Goal: Task Accomplishment & Management: Use online tool/utility

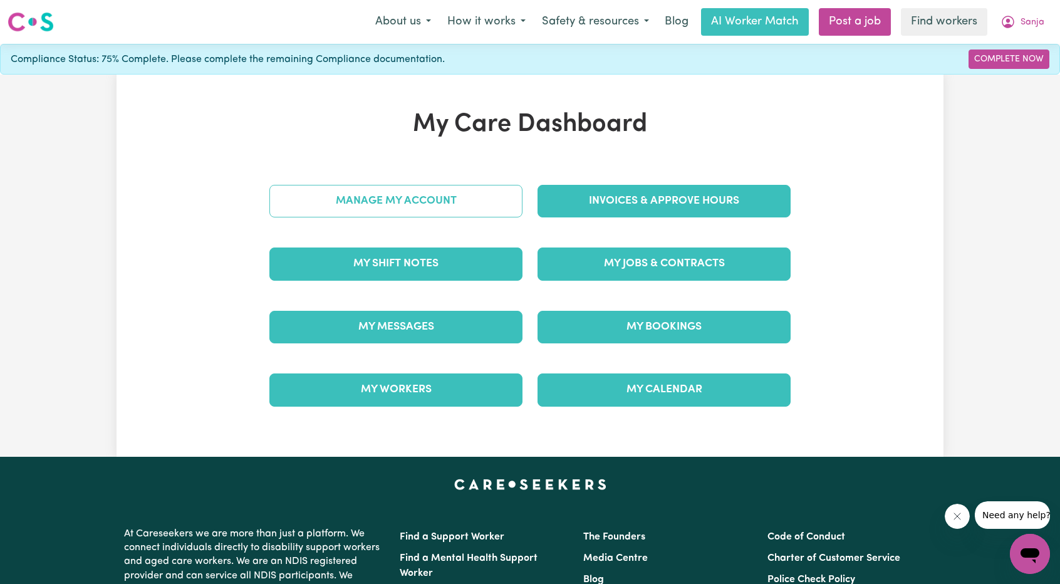
click at [428, 212] on link "Manage My Account" at bounding box center [395, 201] width 253 height 33
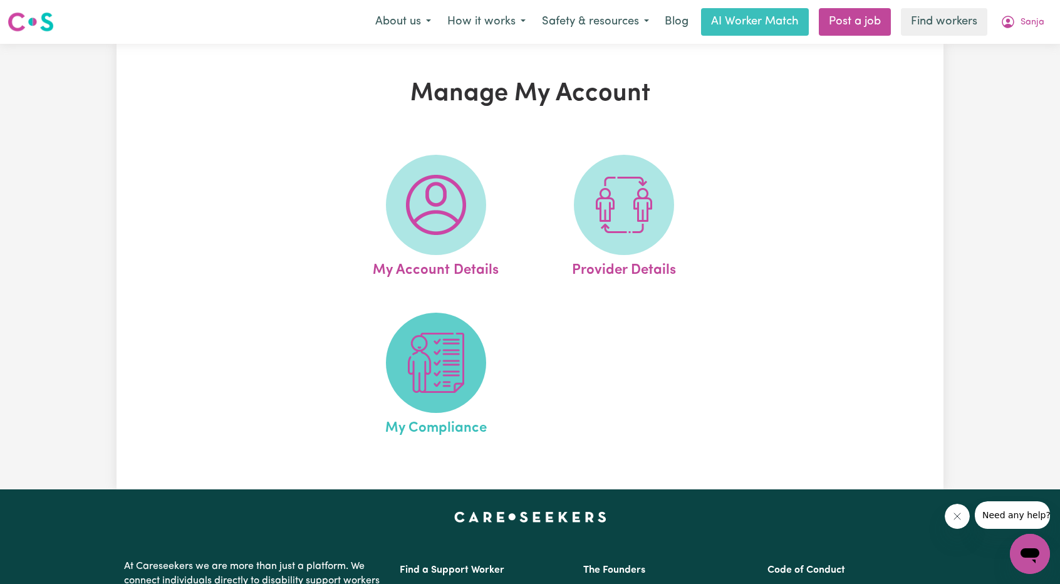
click at [430, 364] on img at bounding box center [436, 363] width 60 height 60
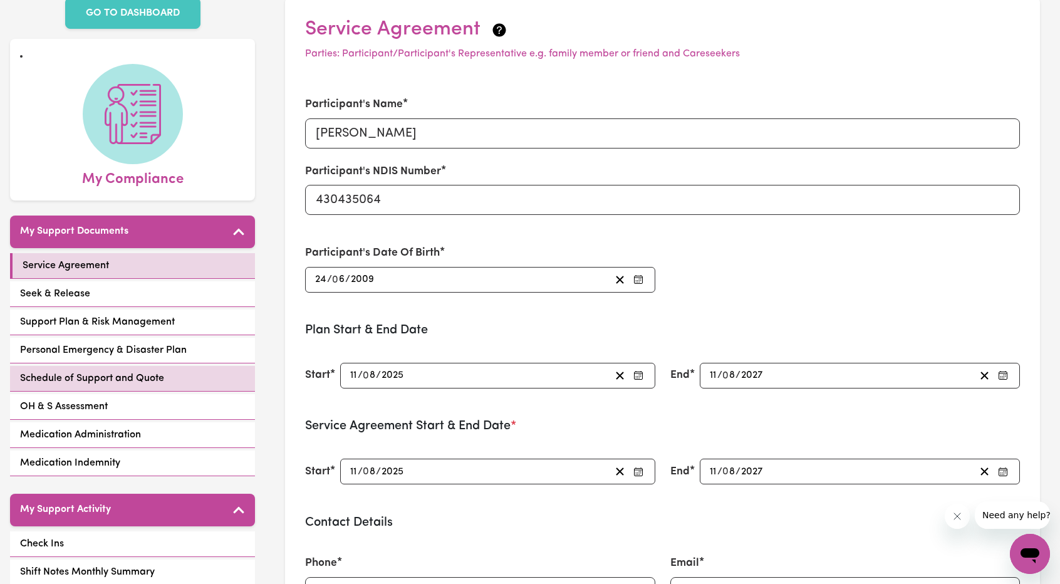
scroll to position [188, 0]
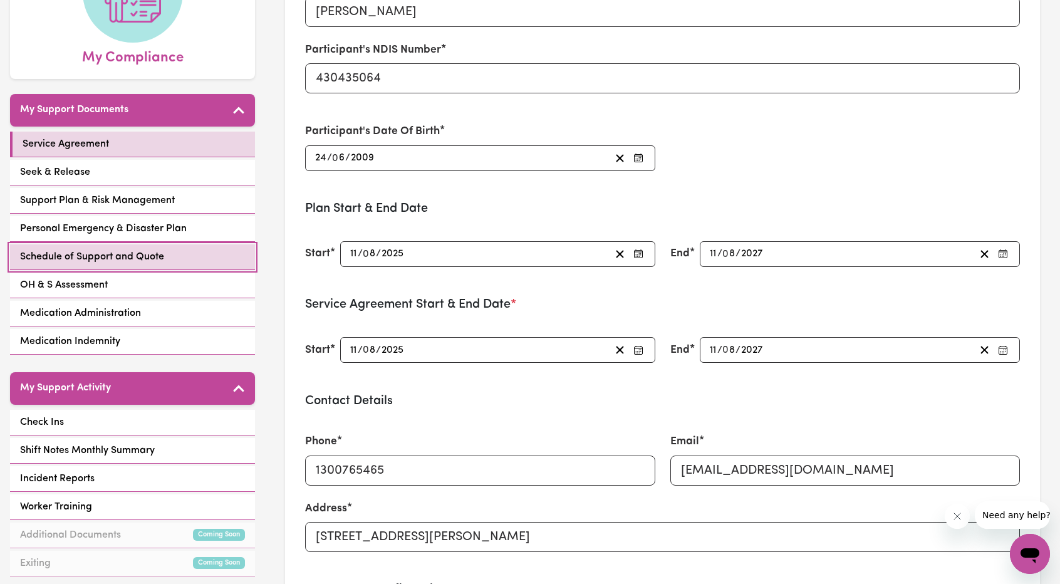
click at [120, 249] on span "Schedule of Support and Quote" at bounding box center [92, 256] width 144 height 15
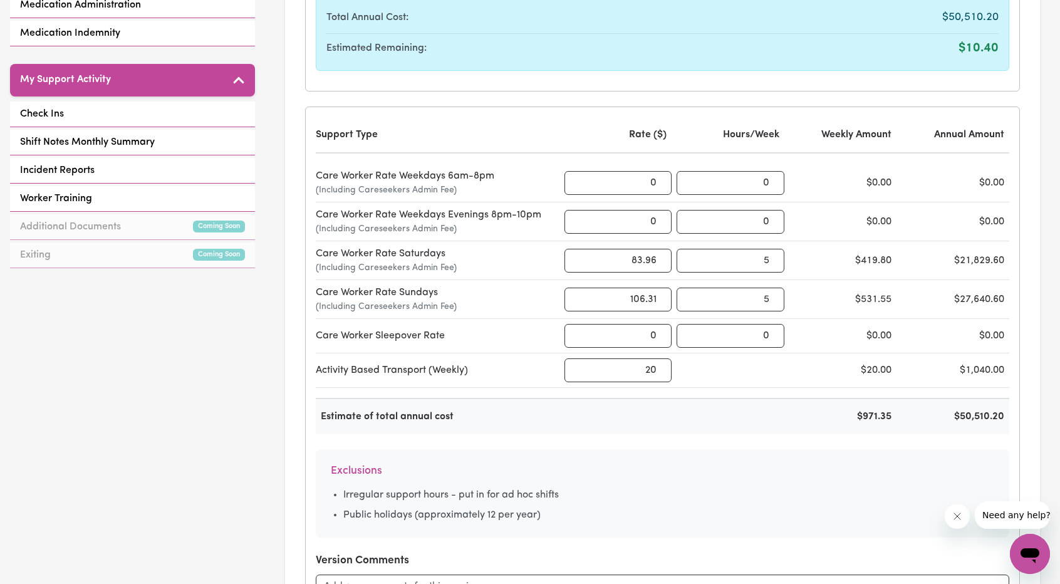
scroll to position [501, 0]
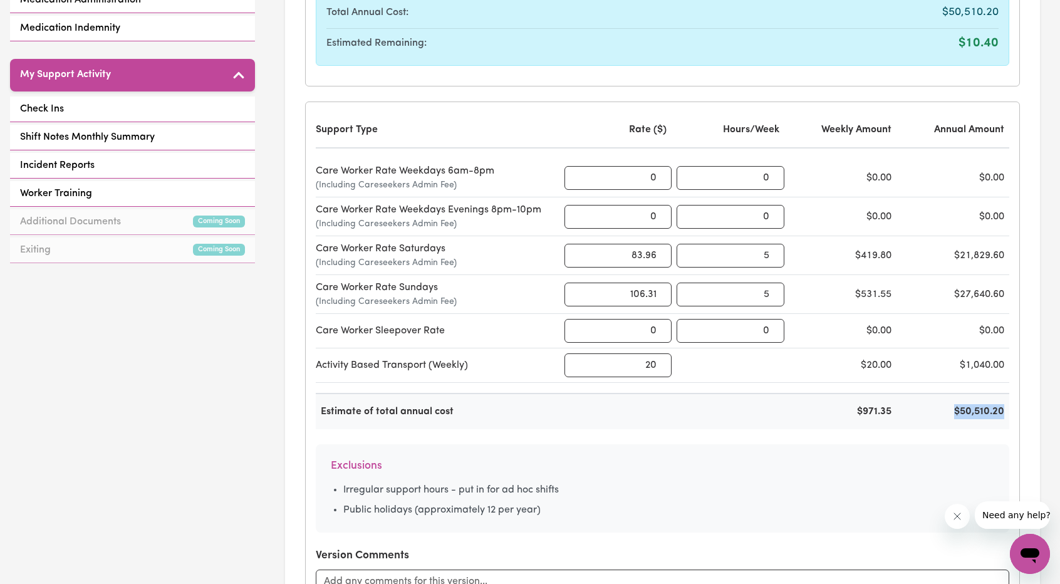
drag, startPoint x: 947, startPoint y: 405, endPoint x: 1018, endPoint y: 410, distance: 71.6
click at [1018, 410] on div "Support Type Rate ($) Hours/Week Weekly Amount Annual Amount Care Worker Rate W…" at bounding box center [663, 367] width 714 height 531
copy div "$50,510.20"
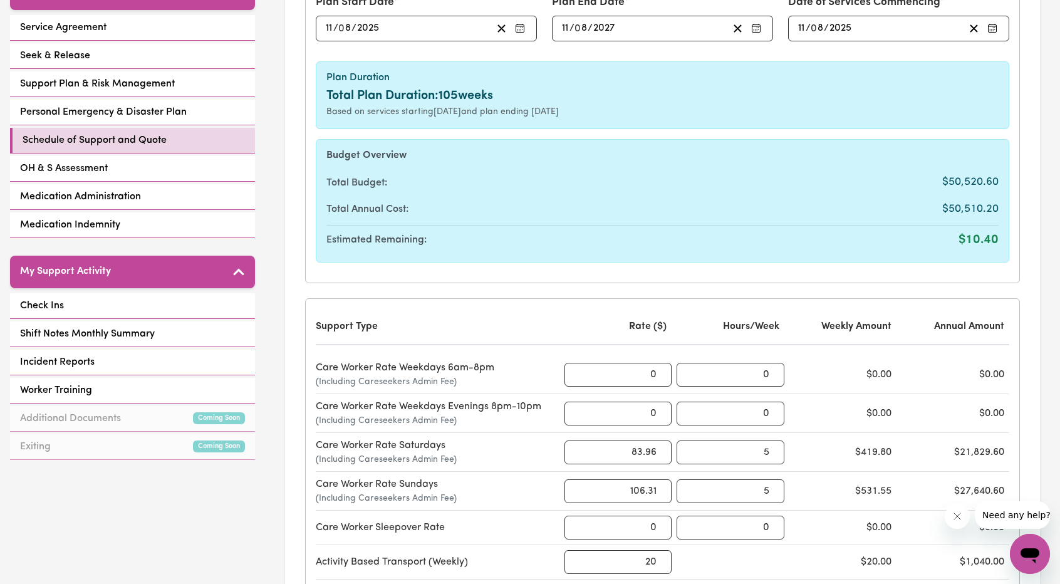
scroll to position [125, 0]
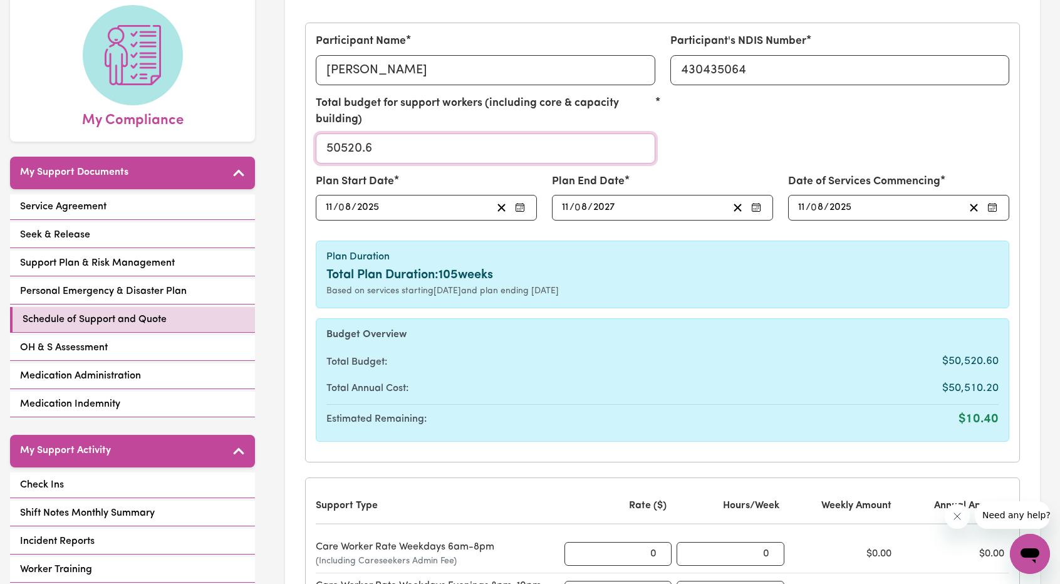
drag, startPoint x: 397, startPoint y: 152, endPoint x: 263, endPoint y: 147, distance: 134.2
paste input "101020.40"
type input "101020.40"
click at [712, 307] on div "Plan Duration Total Plan Duration: 105 weeks Based on services starting [DATE] …" at bounding box center [662, 275] width 693 height 68
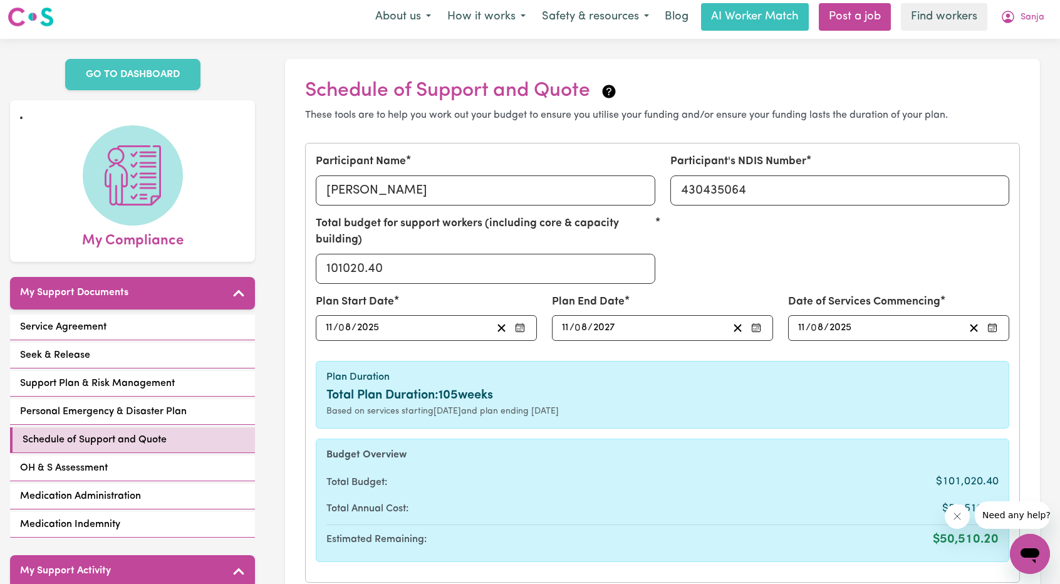
scroll to position [0, 0]
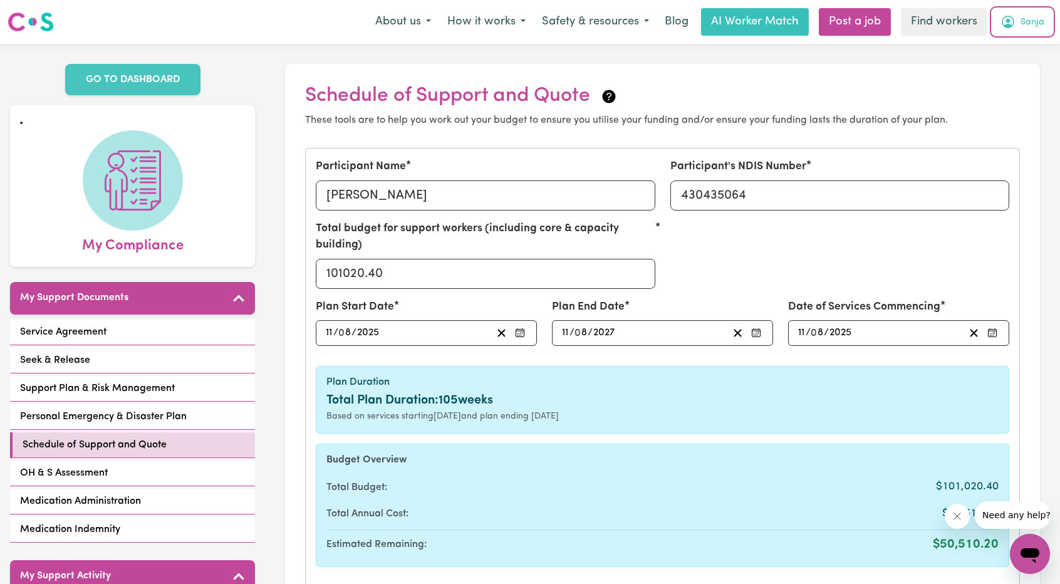
drag, startPoint x: 1029, startPoint y: 23, endPoint x: 1027, endPoint y: 29, distance: 6.5
click at [1029, 23] on span "Sanja" at bounding box center [1032, 23] width 24 height 14
click at [975, 40] on link "My Dashboard" at bounding box center [1002, 49] width 99 height 24
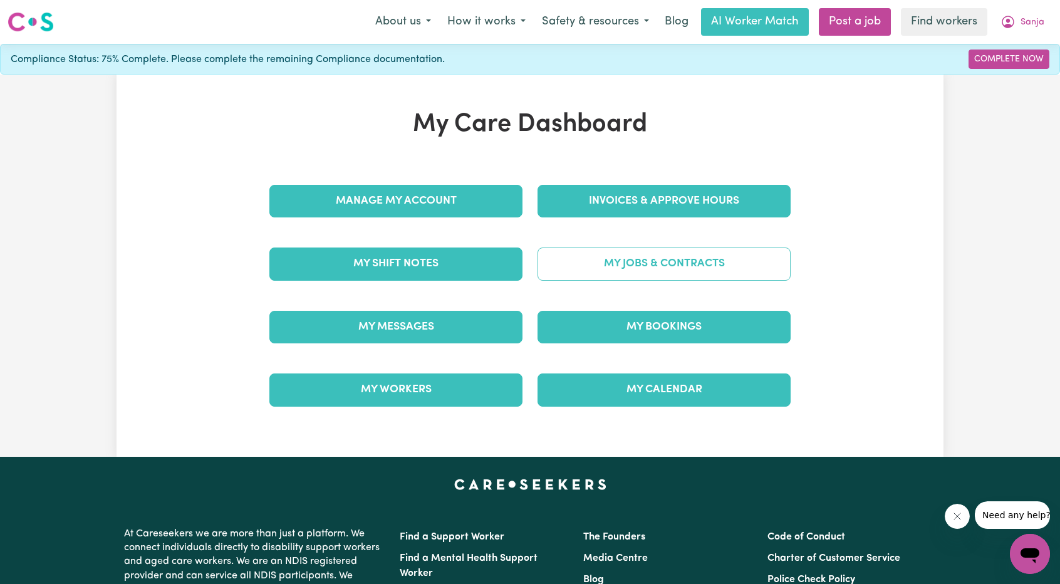
click at [719, 249] on link "My Jobs & Contracts" at bounding box center [663, 263] width 253 height 33
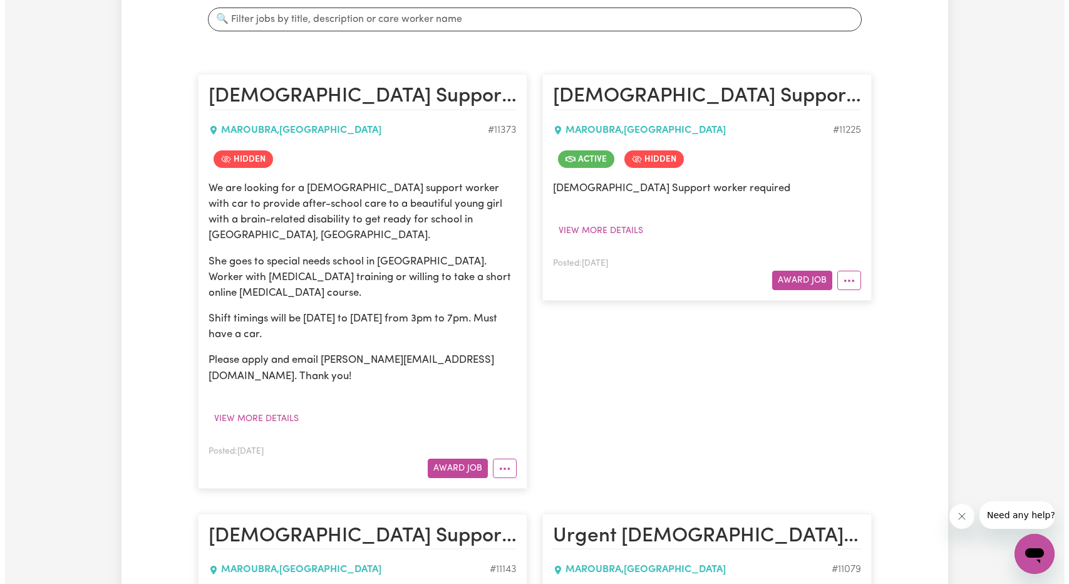
scroll to position [251, 0]
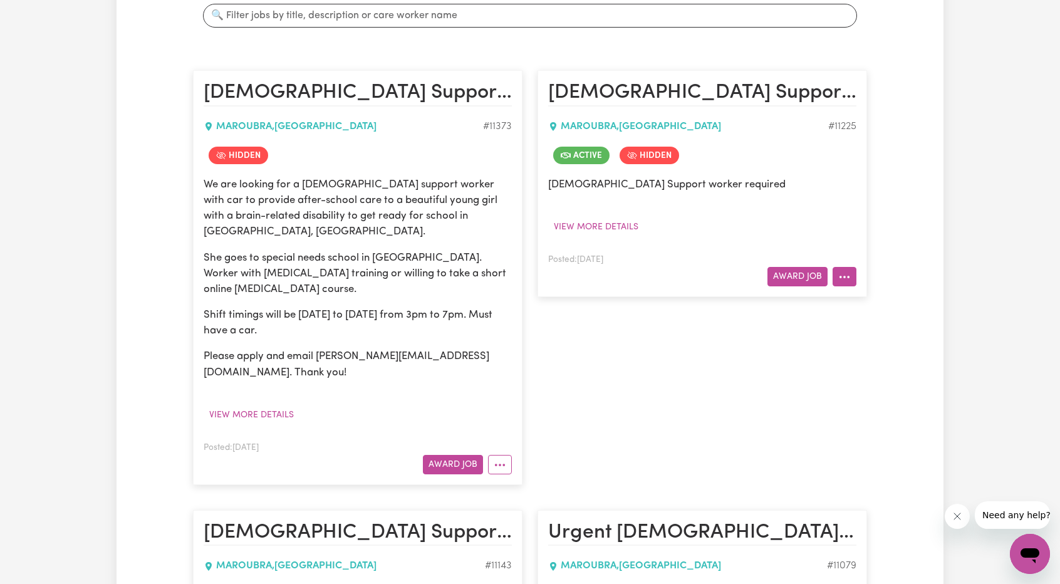
click at [853, 269] on button "More options" at bounding box center [845, 276] width 24 height 19
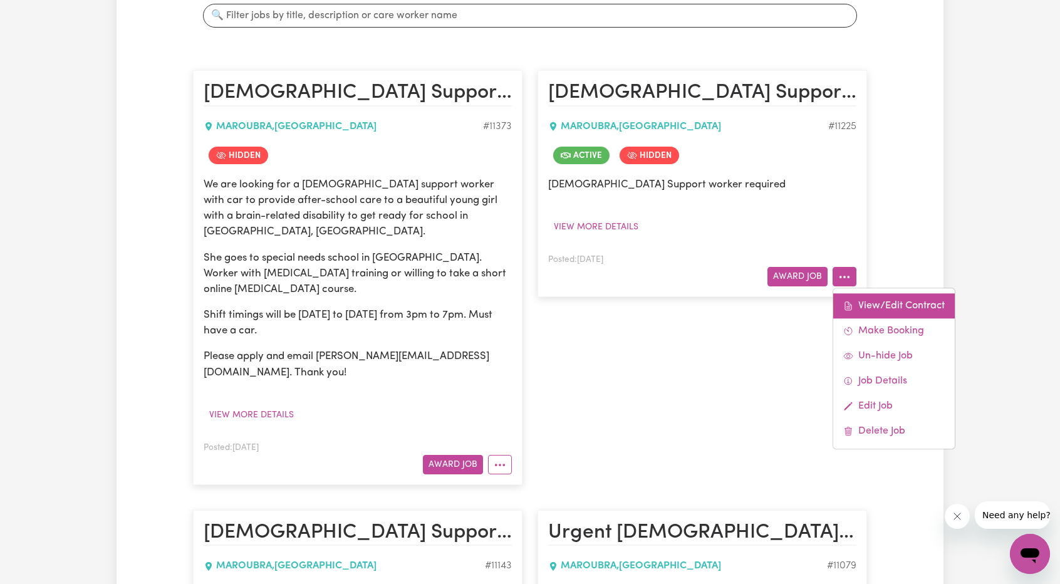
click at [852, 298] on span at bounding box center [848, 305] width 10 height 15
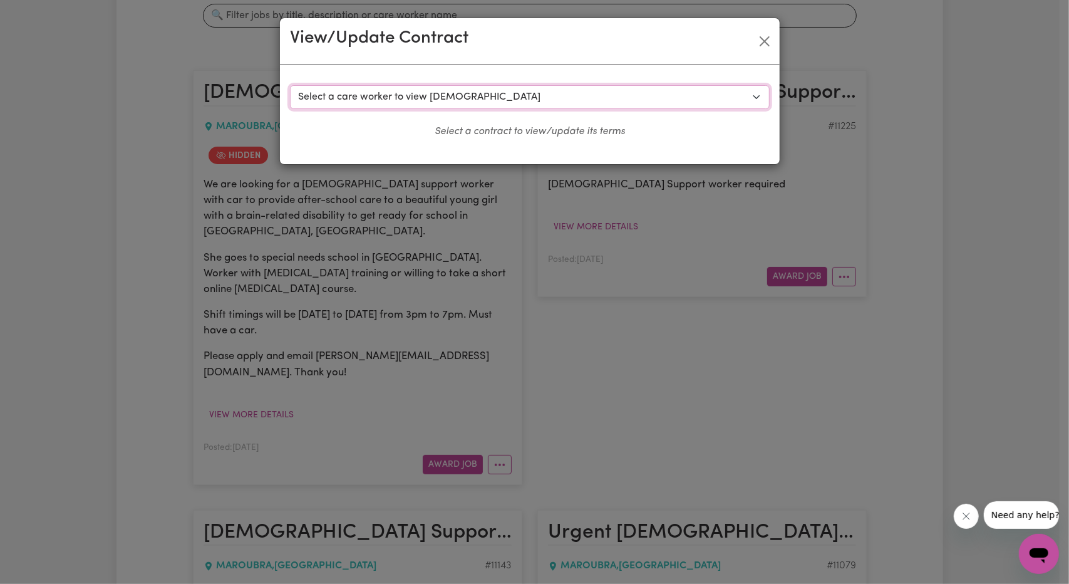
click at [480, 101] on select "Select a care worker to view [DEMOGRAPHIC_DATA] #8434 - [PERSON_NAME] (contract…" at bounding box center [530, 97] width 480 height 24
select select "8056"
click at [290, 85] on select "Select a care worker to view [DEMOGRAPHIC_DATA] #8434 - [PERSON_NAME] (contract…" at bounding box center [530, 97] width 480 height 24
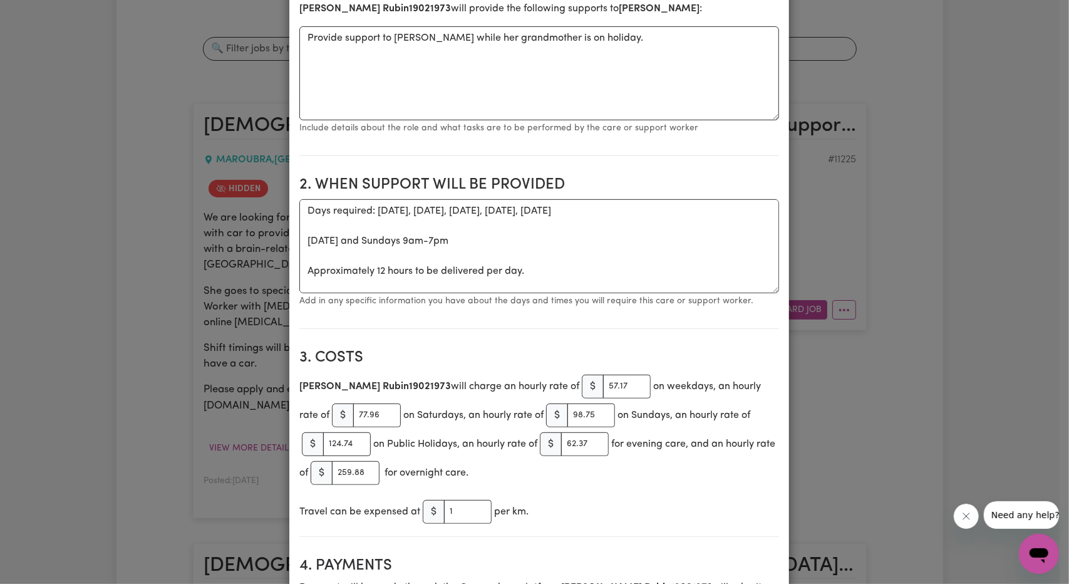
scroll to position [63, 0]
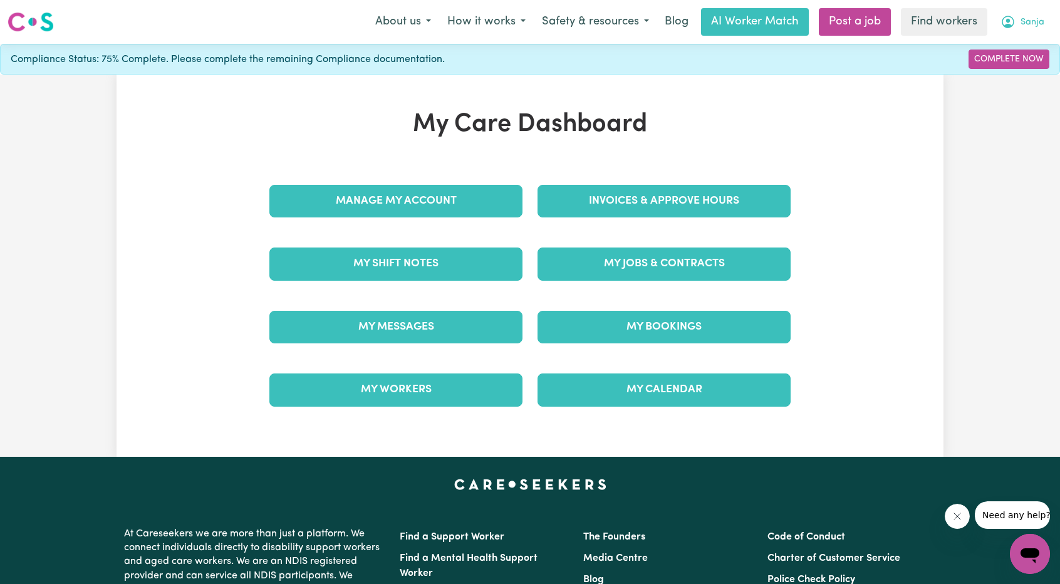
click at [1011, 24] on icon "My Account" at bounding box center [1007, 21] width 15 height 15
click at [989, 46] on link "My Dashboard" at bounding box center [1002, 49] width 99 height 24
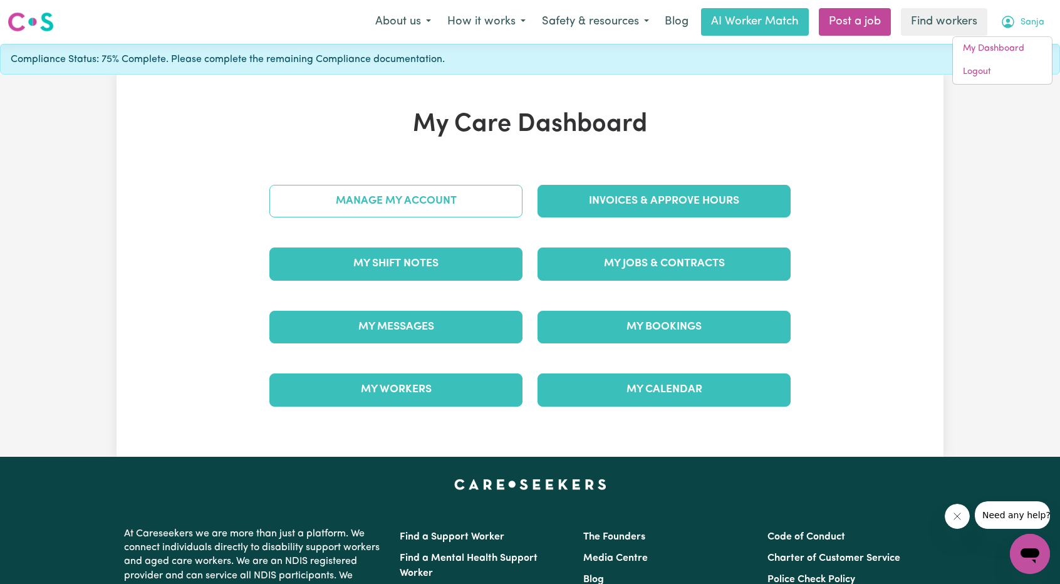
click at [403, 199] on link "Manage My Account" at bounding box center [395, 201] width 253 height 33
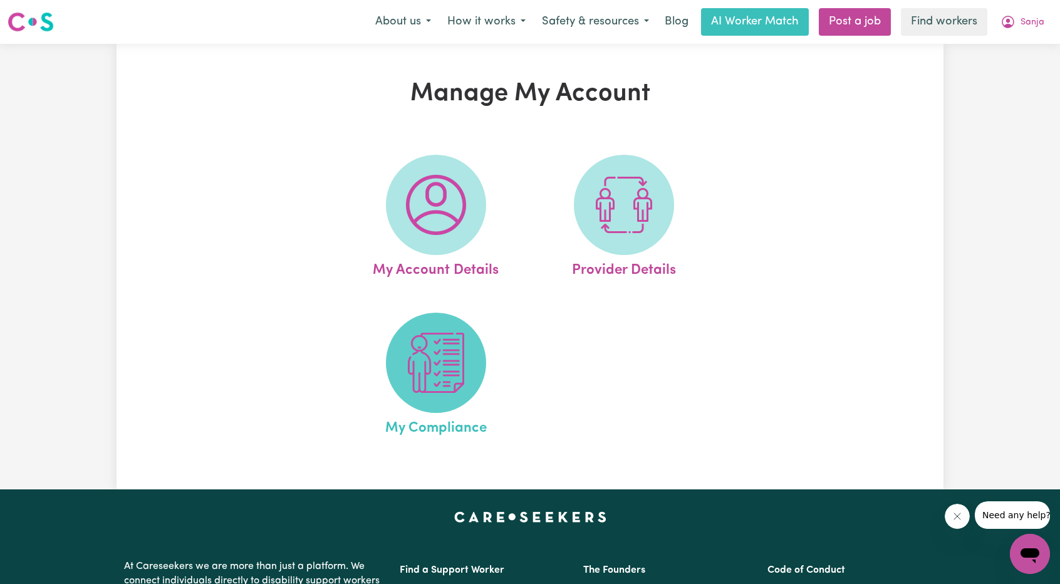
click at [434, 382] on img at bounding box center [436, 363] width 60 height 60
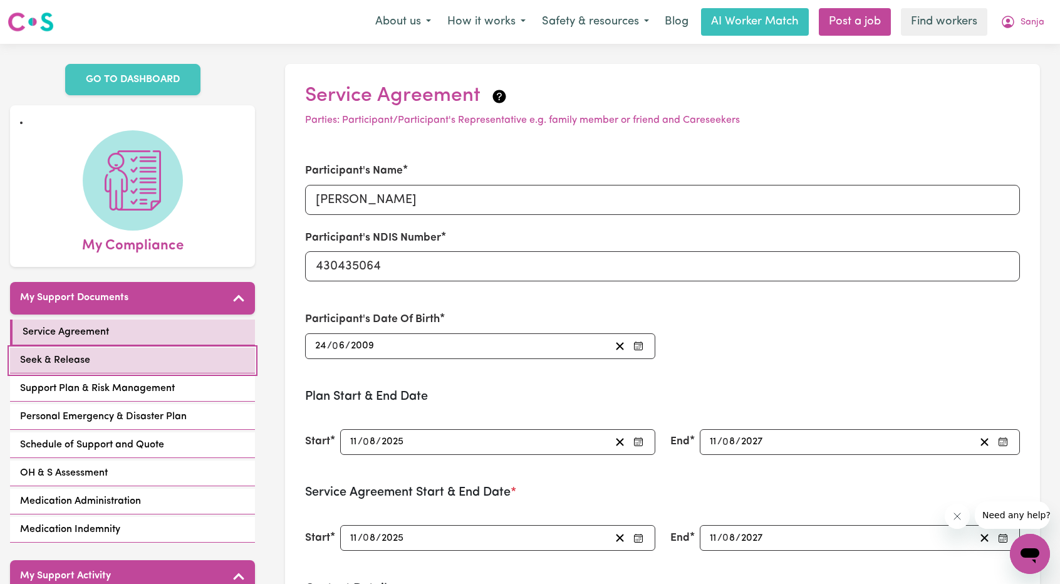
click at [108, 348] on link "Seek & Release" at bounding box center [132, 361] width 245 height 26
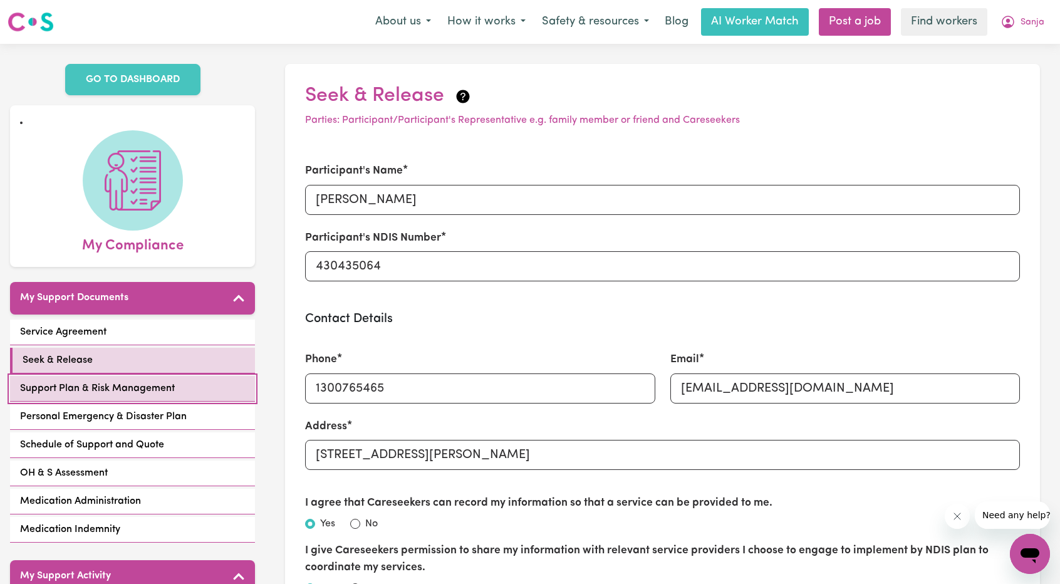
click at [115, 381] on span "Support Plan & Risk Management" at bounding box center [97, 388] width 155 height 15
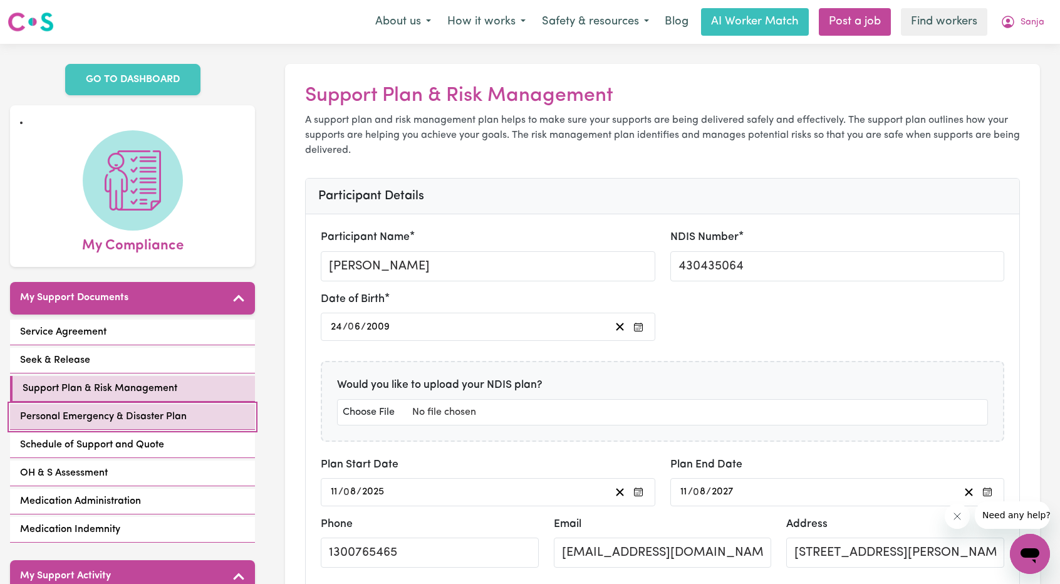
click at [129, 404] on link "Personal Emergency & Disaster Plan" at bounding box center [132, 417] width 245 height 26
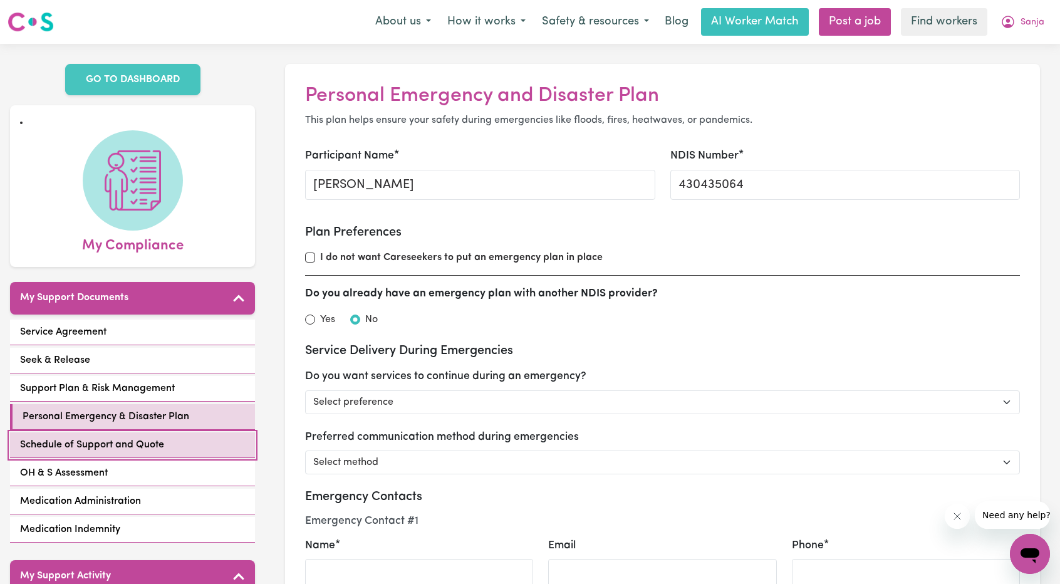
click at [132, 432] on link "Schedule of Support and Quote" at bounding box center [132, 445] width 245 height 26
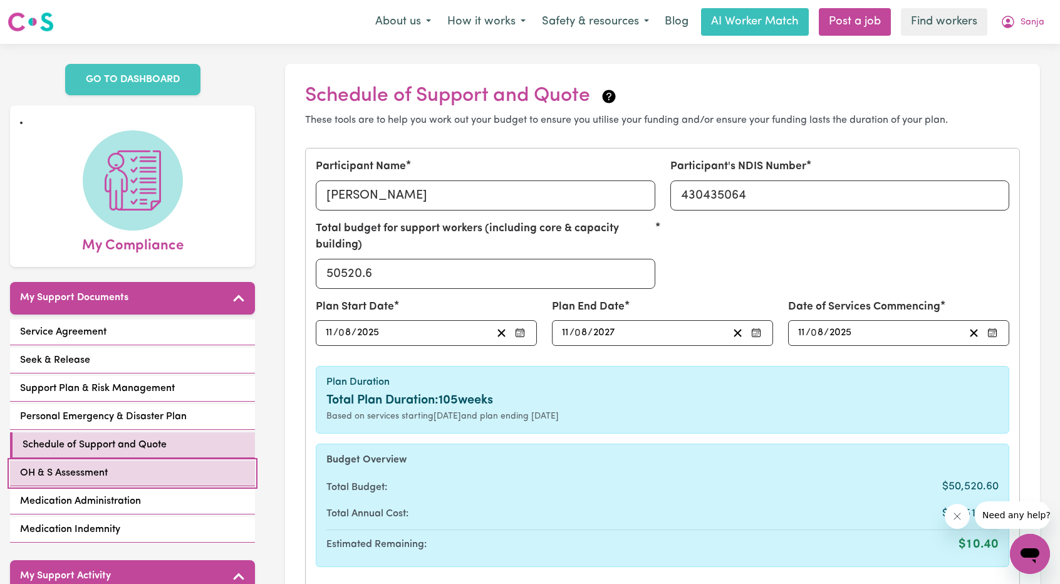
click at [140, 460] on link "OH & S Assessment" at bounding box center [132, 473] width 245 height 26
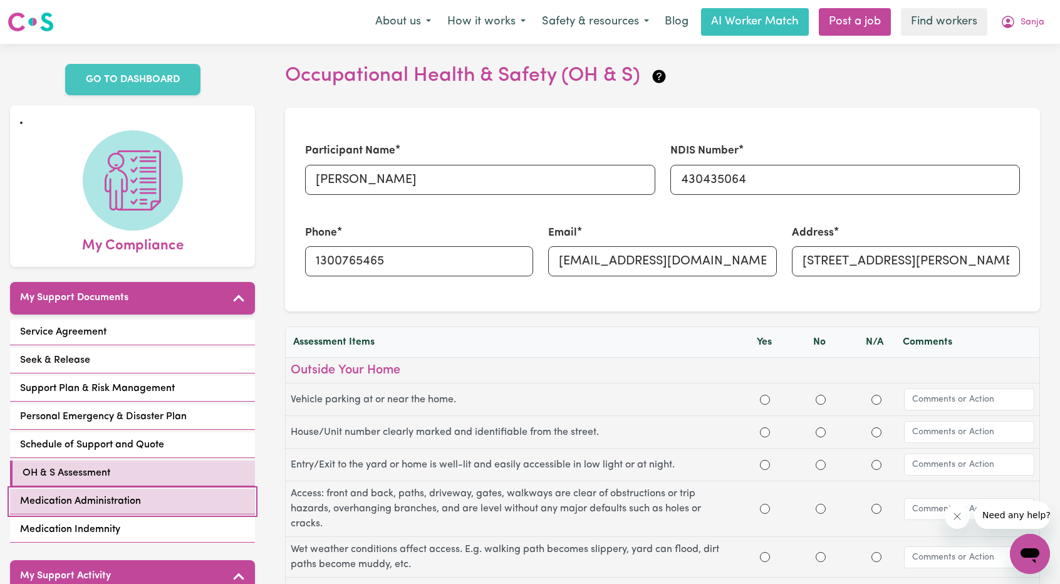
click at [148, 489] on link "Medication Administration" at bounding box center [132, 502] width 245 height 26
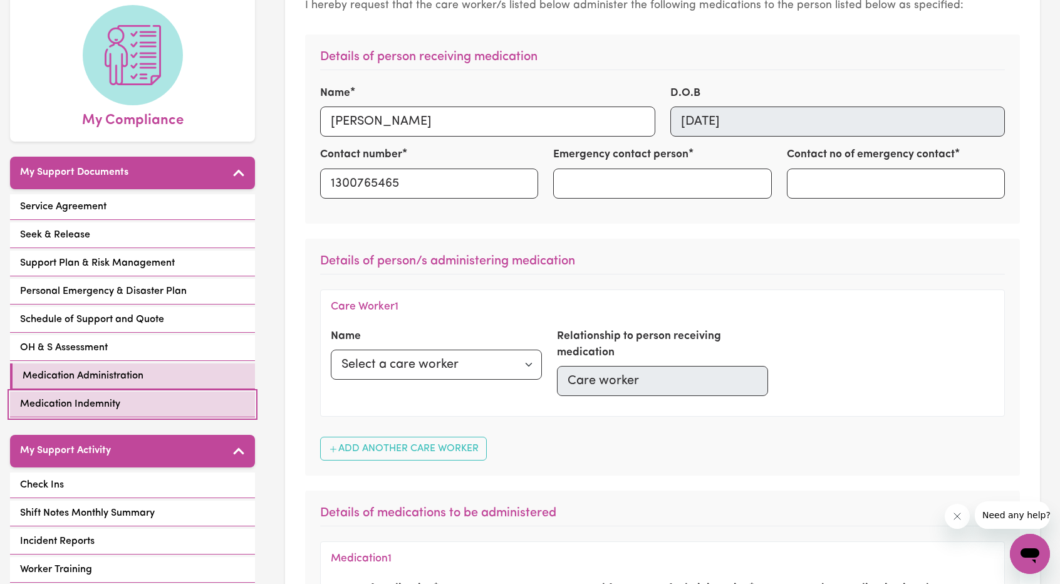
click at [131, 392] on link "Medication Indemnity" at bounding box center [132, 405] width 245 height 26
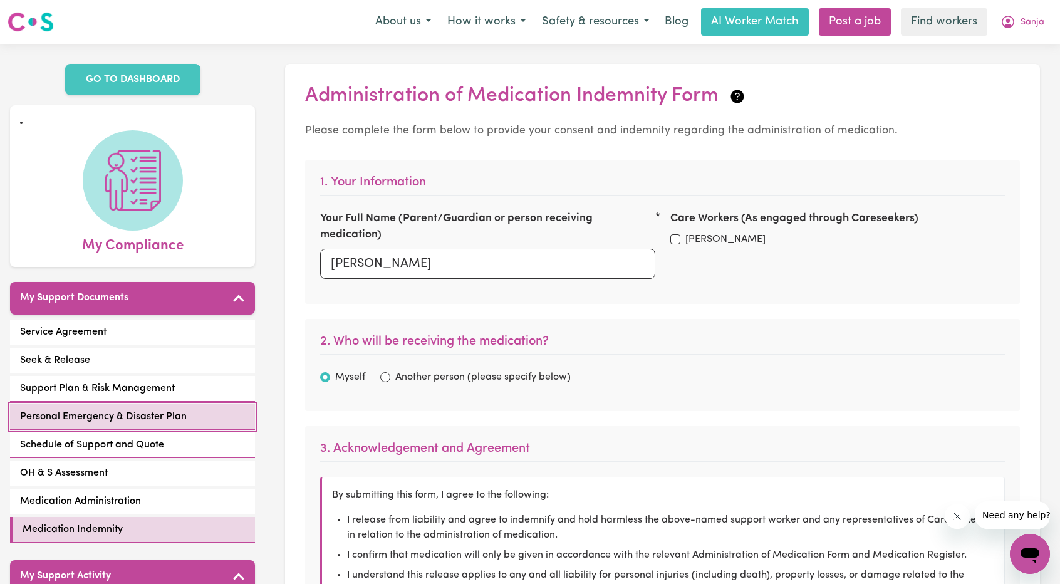
click at [120, 409] on span "Personal Emergency & Disaster Plan" at bounding box center [103, 416] width 167 height 15
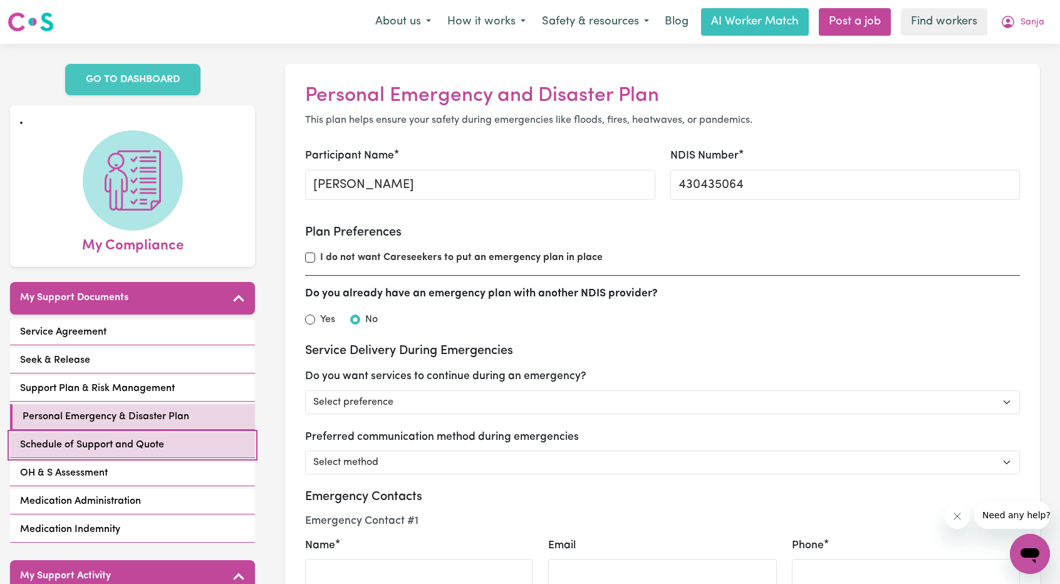
click at [122, 435] on link "Schedule of Support and Quote" at bounding box center [132, 445] width 245 height 26
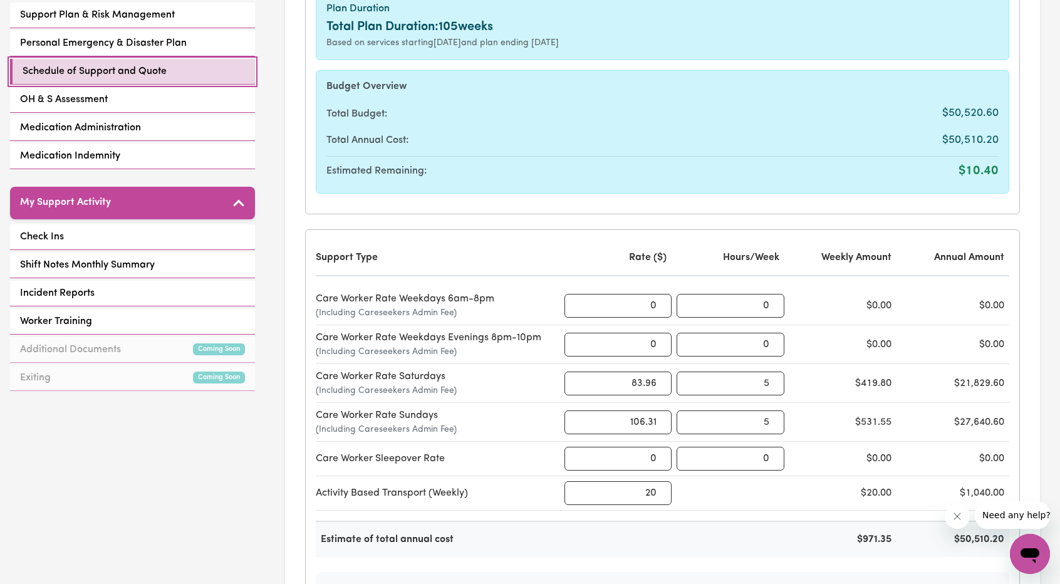
scroll to position [376, 0]
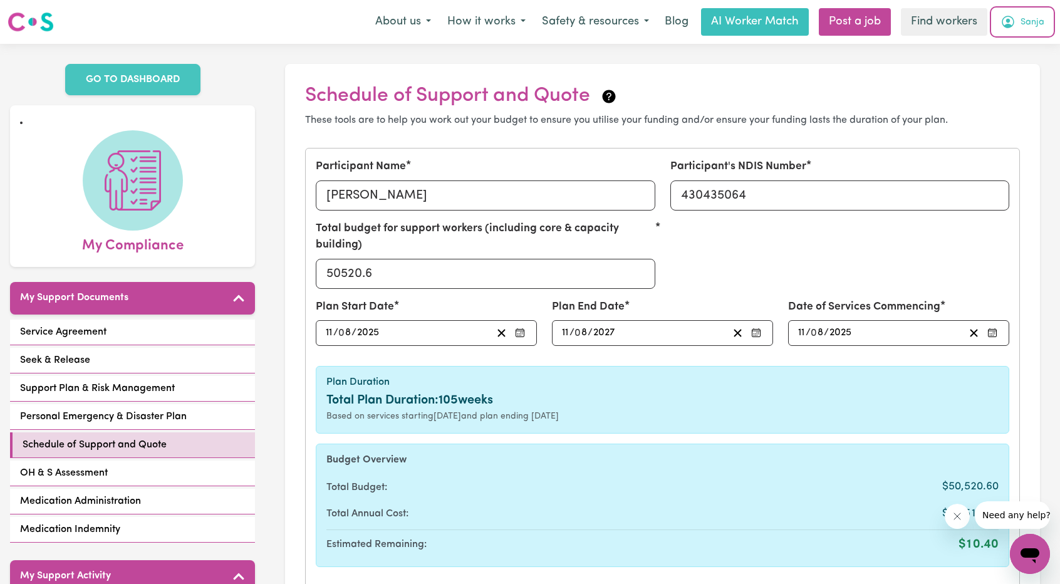
click at [1025, 28] on span "Sanja" at bounding box center [1032, 23] width 24 height 14
click at [1015, 39] on link "My Dashboard" at bounding box center [1002, 49] width 99 height 24
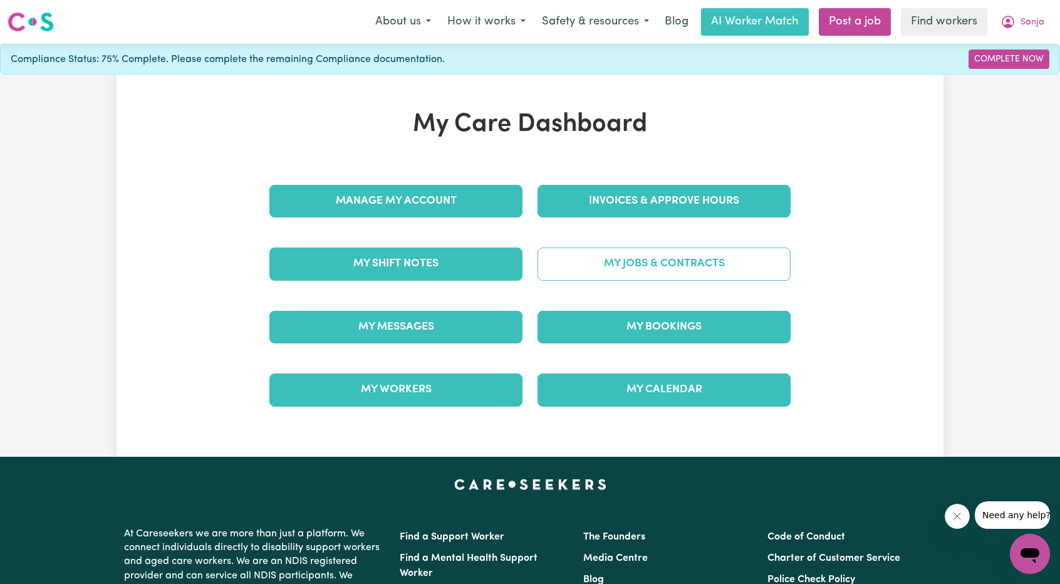
click at [672, 259] on link "My Jobs & Contracts" at bounding box center [663, 263] width 253 height 33
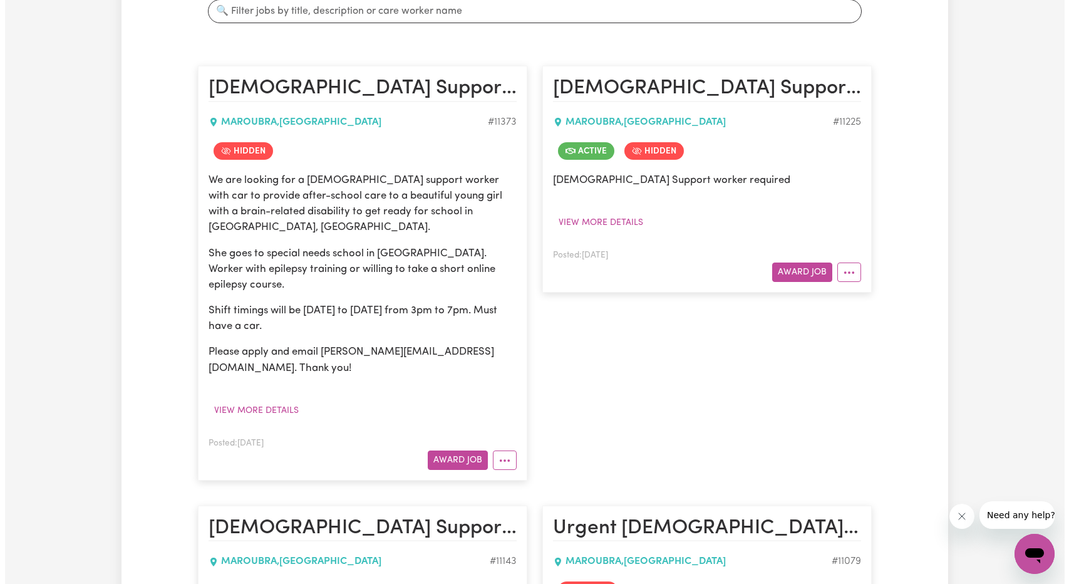
scroll to position [188, 0]
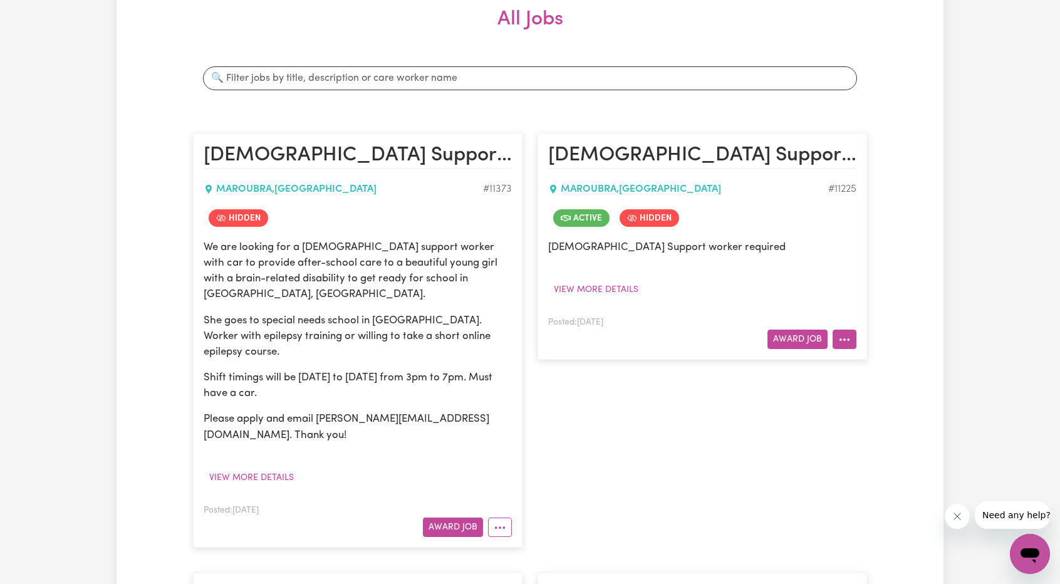
click at [844, 340] on button "More options" at bounding box center [845, 339] width 24 height 19
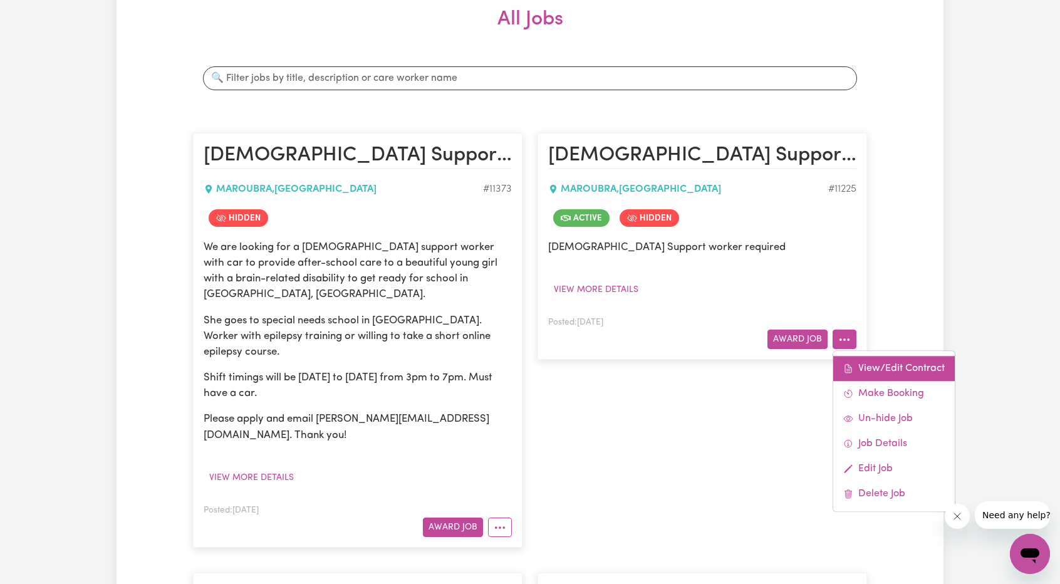
click at [859, 365] on link "View/Edit Contract" at bounding box center [894, 368] width 122 height 25
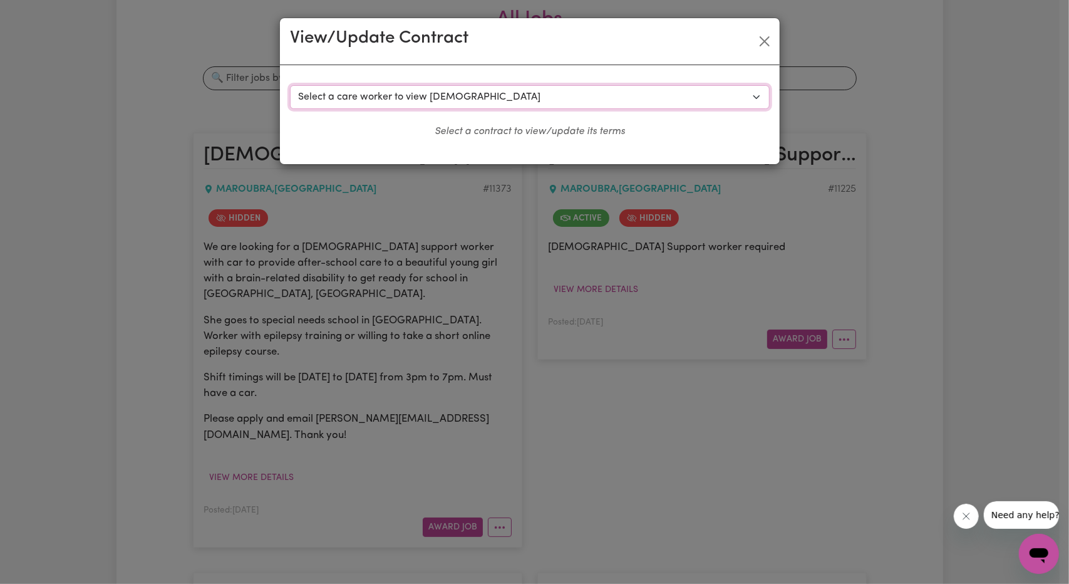
click at [520, 102] on select "Select a care worker to view [DEMOGRAPHIC_DATA] #8434 - [PERSON_NAME] (contract…" at bounding box center [530, 97] width 480 height 24
select select "8056"
click at [290, 85] on select "Select a care worker to view [DEMOGRAPHIC_DATA] #8434 - [PERSON_NAME] (contract…" at bounding box center [530, 97] width 480 height 24
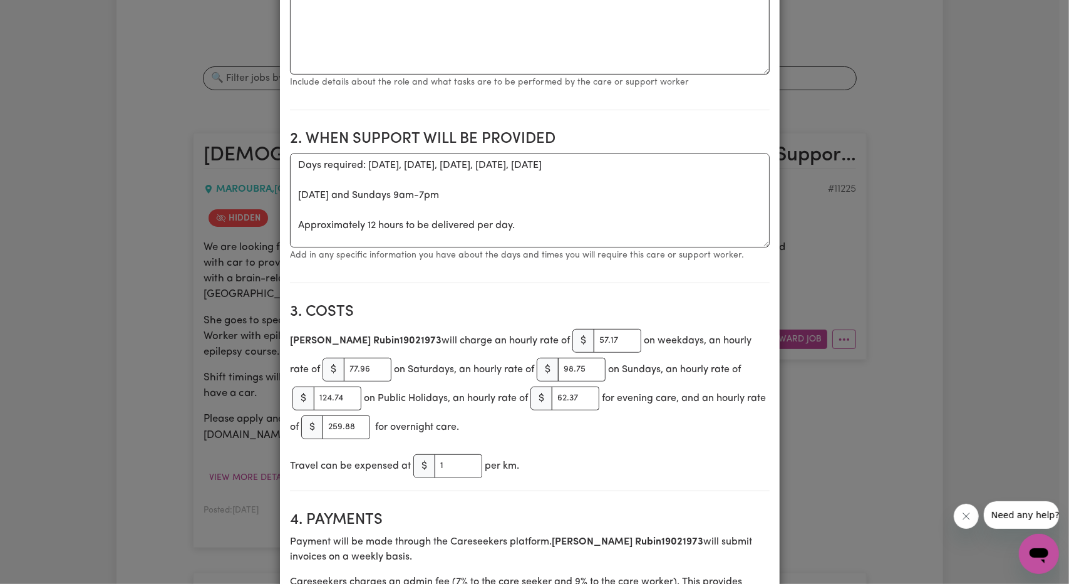
scroll to position [376, 0]
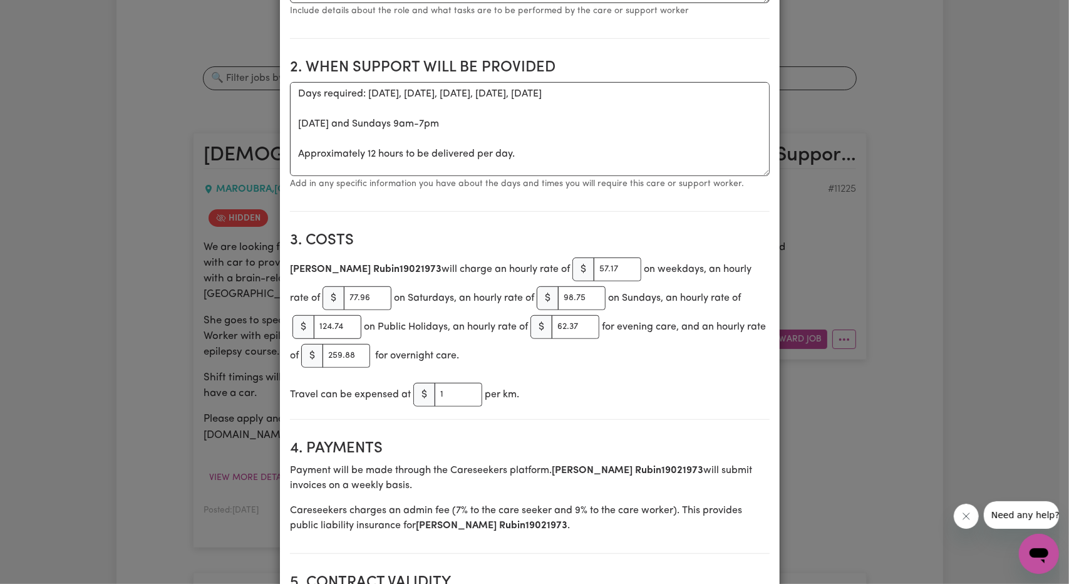
drag, startPoint x: 486, startPoint y: 496, endPoint x: 336, endPoint y: 431, distance: 163.6
click at [334, 434] on section "4. Payments Payment will be made through the Careseekers platform. Lindsey Rubi…" at bounding box center [530, 492] width 480 height 124
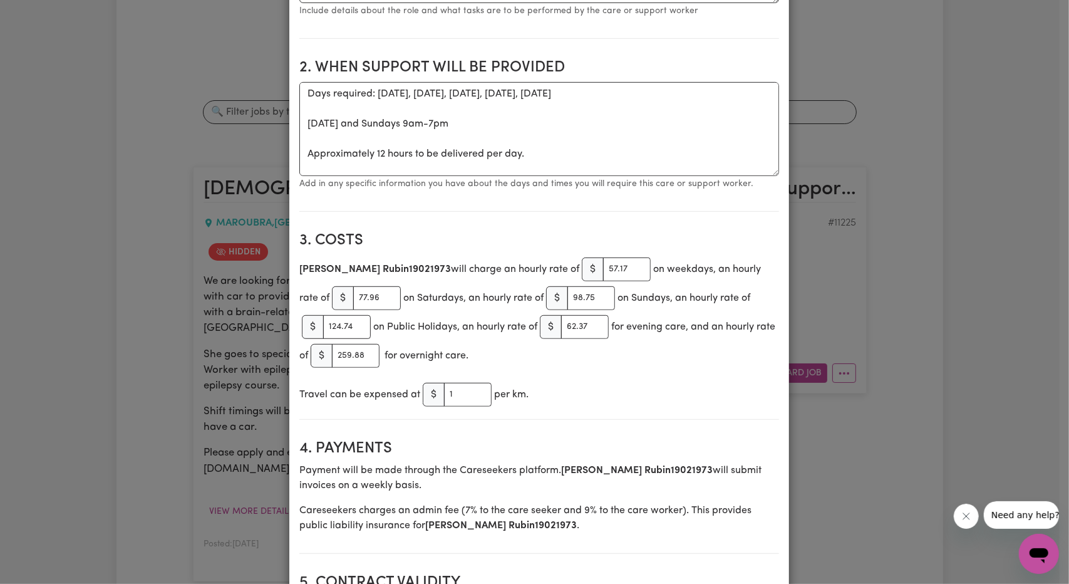
click at [204, 199] on div "View/Update Contract Select a contract to view Select a care worker to view con…" at bounding box center [534, 292] width 1069 height 584
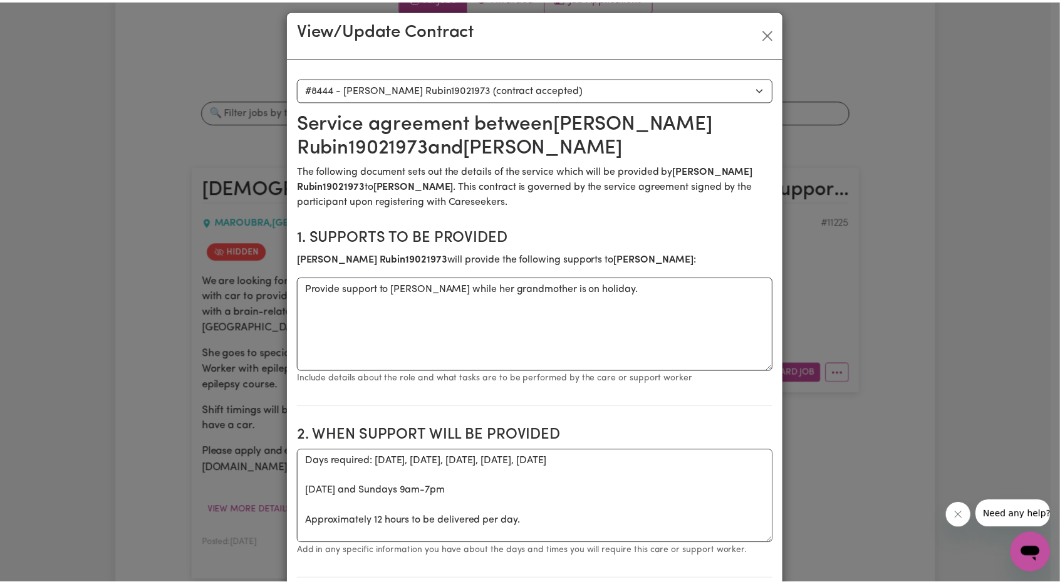
scroll to position [0, 0]
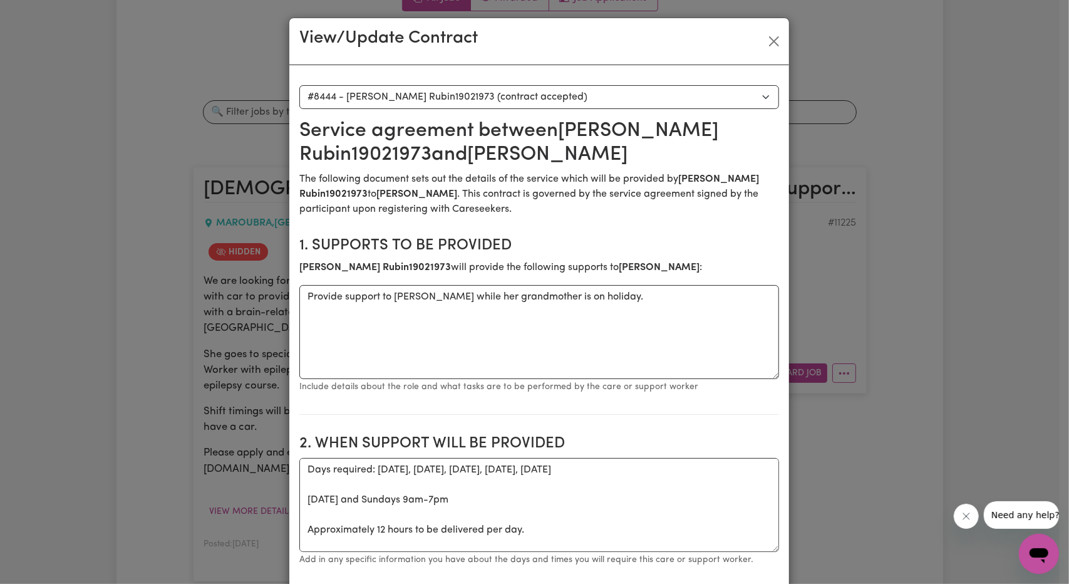
click at [750, 41] on div "View/Update Contract" at bounding box center [539, 41] width 500 height 47
click at [764, 42] on button "Close" at bounding box center [774, 41] width 20 height 20
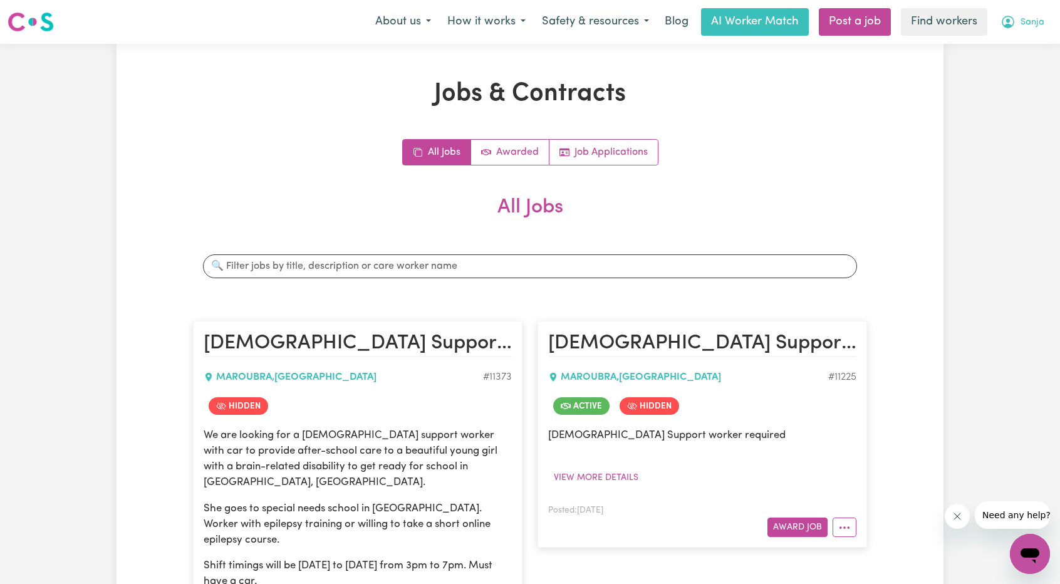
click at [1034, 26] on span "Sanja" at bounding box center [1032, 23] width 24 height 14
click at [1005, 48] on link "My Dashboard" at bounding box center [1002, 49] width 99 height 24
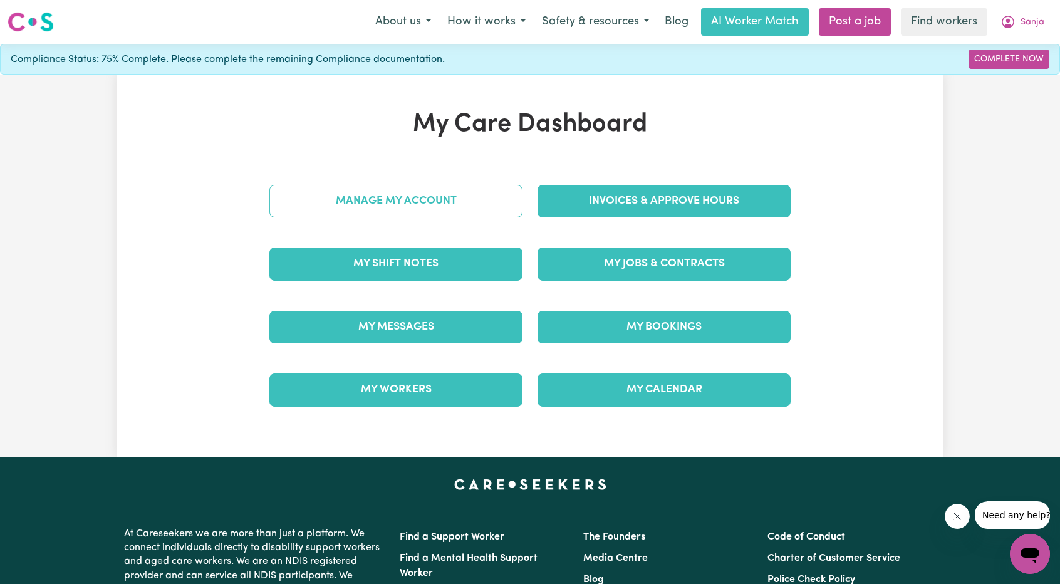
click at [423, 204] on link "Manage My Account" at bounding box center [395, 201] width 253 height 33
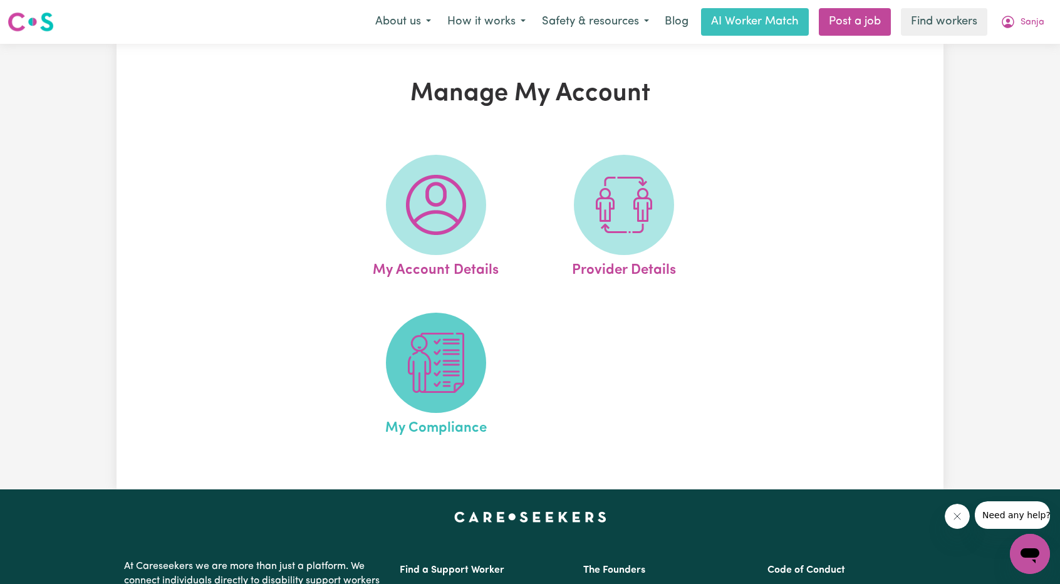
click at [441, 366] on img at bounding box center [436, 363] width 60 height 60
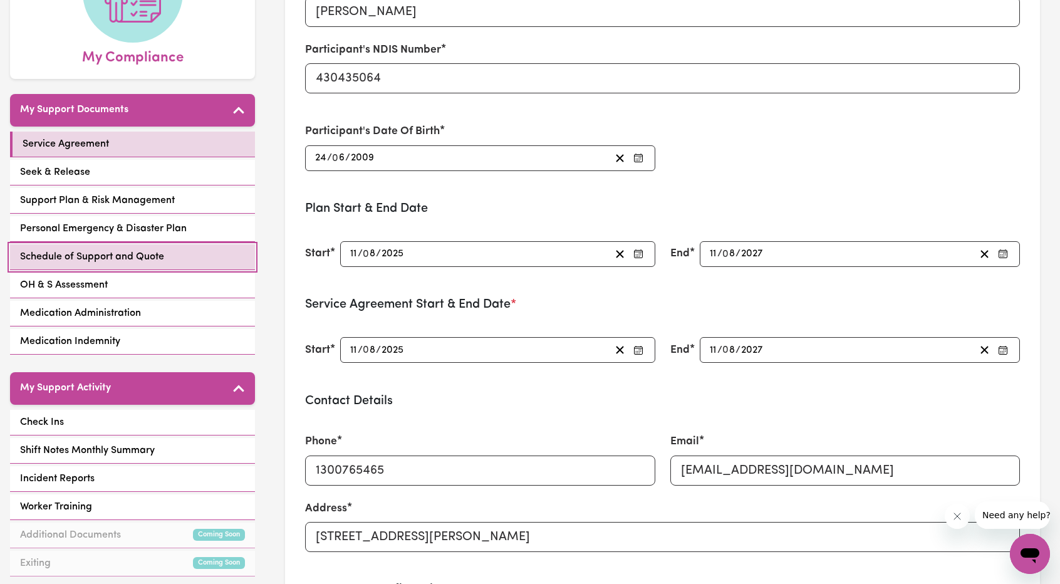
click at [125, 249] on span "Schedule of Support and Quote" at bounding box center [92, 256] width 144 height 15
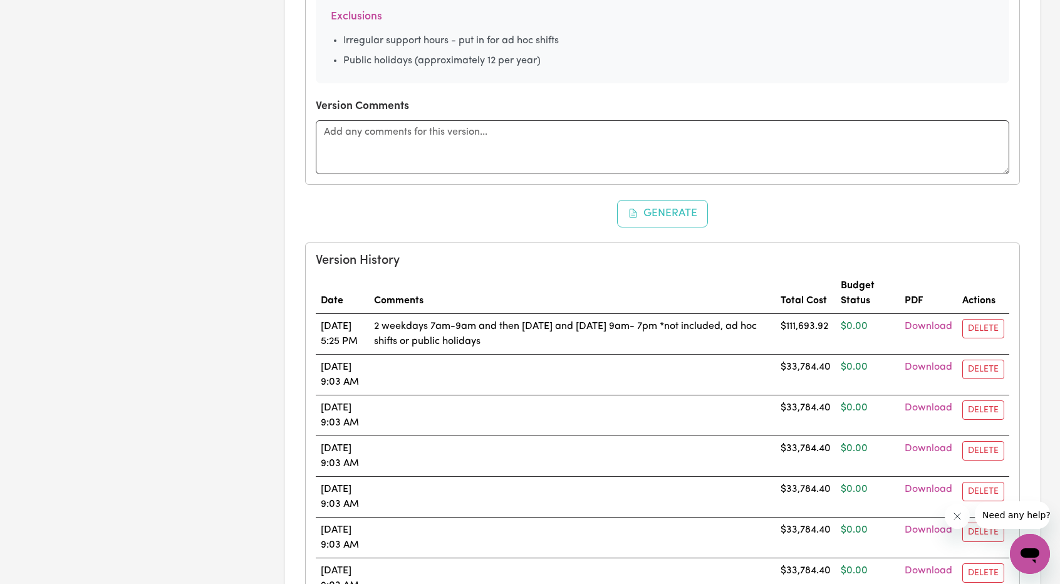
scroll to position [752, 0]
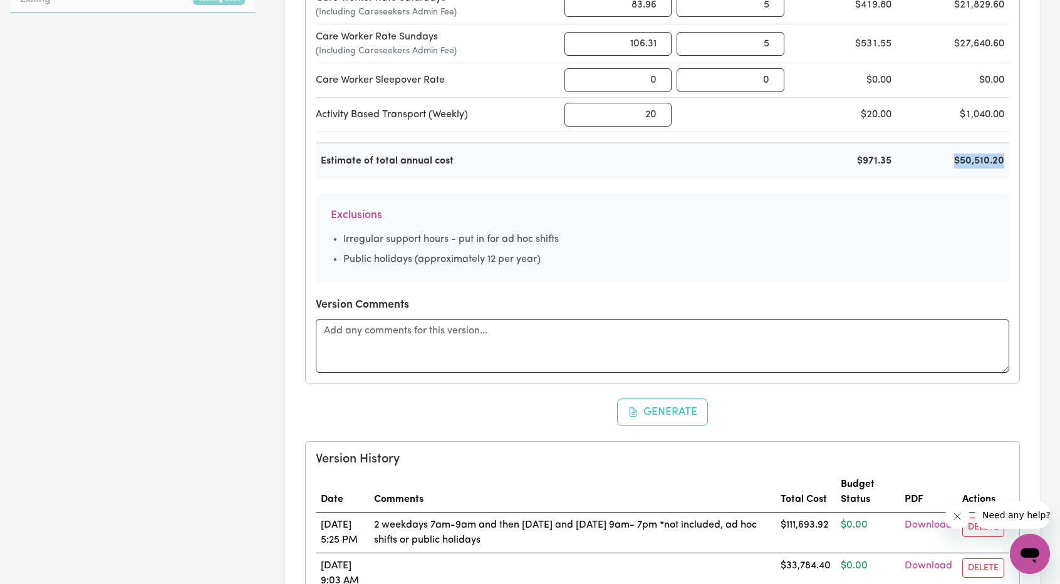
drag, startPoint x: 954, startPoint y: 155, endPoint x: 1005, endPoint y: 164, distance: 51.4
click at [1005, 164] on div "$50,510.20" at bounding box center [955, 160] width 108 height 15
copy div "$50,510.20"
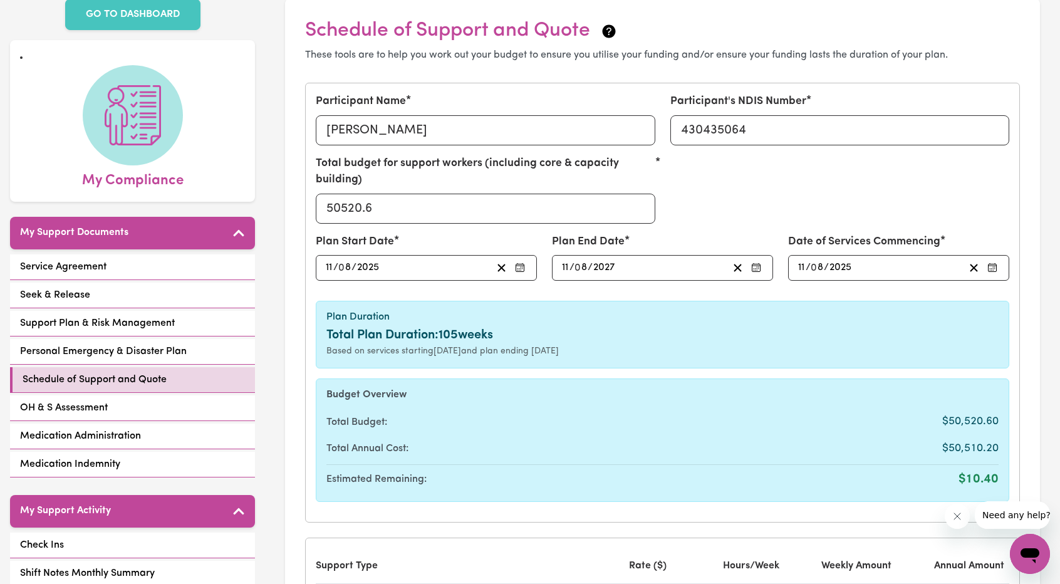
scroll to position [63, 0]
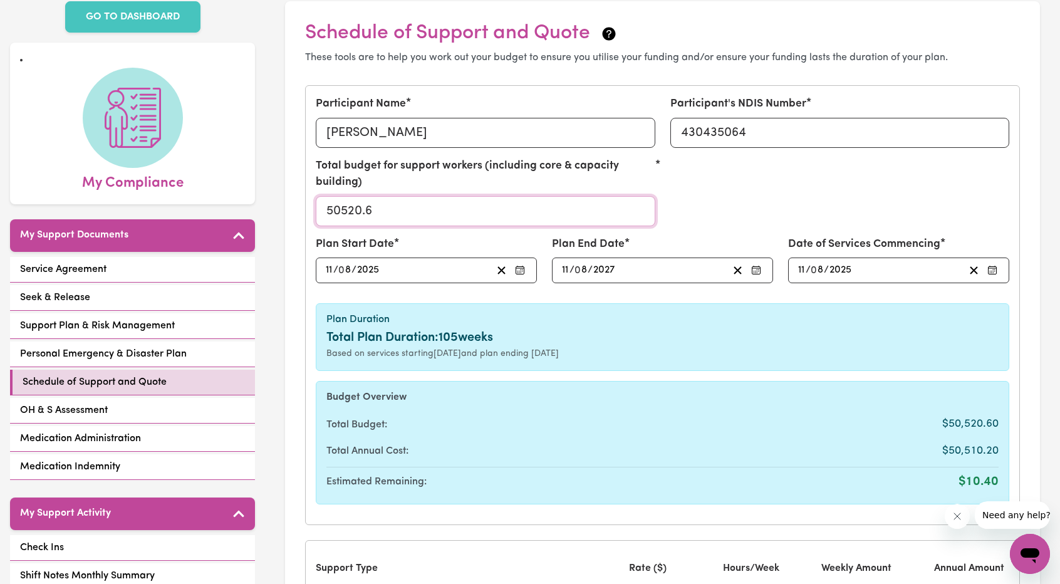
drag, startPoint x: 378, startPoint y: 207, endPoint x: 299, endPoint y: 201, distance: 79.2
paste input "101020.40"
type input "101020.40"
click at [781, 216] on div "Total budget for support workers (including core & capacity building) 101020.40" at bounding box center [662, 197] width 709 height 78
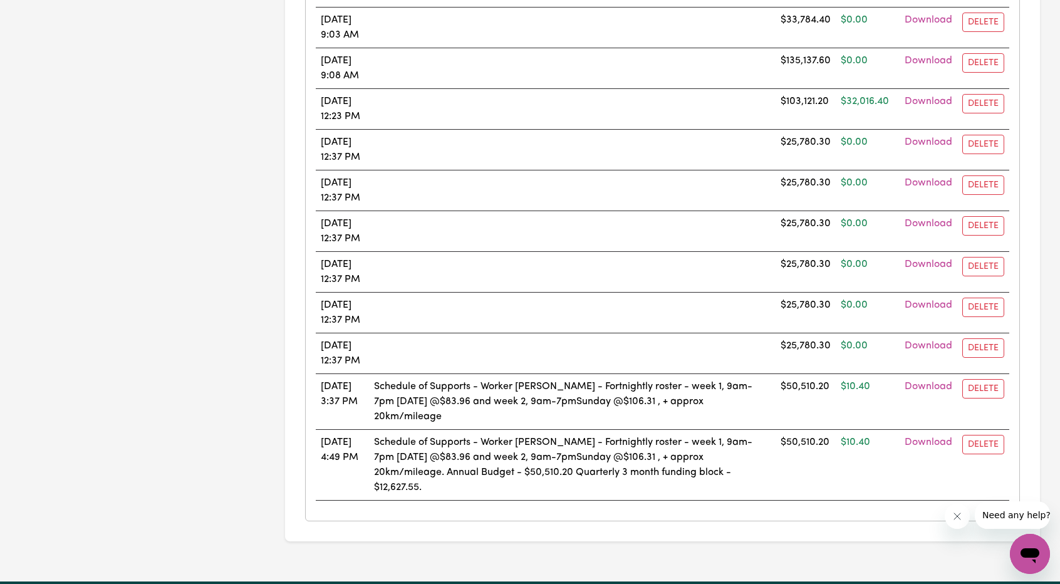
scroll to position [1503, 0]
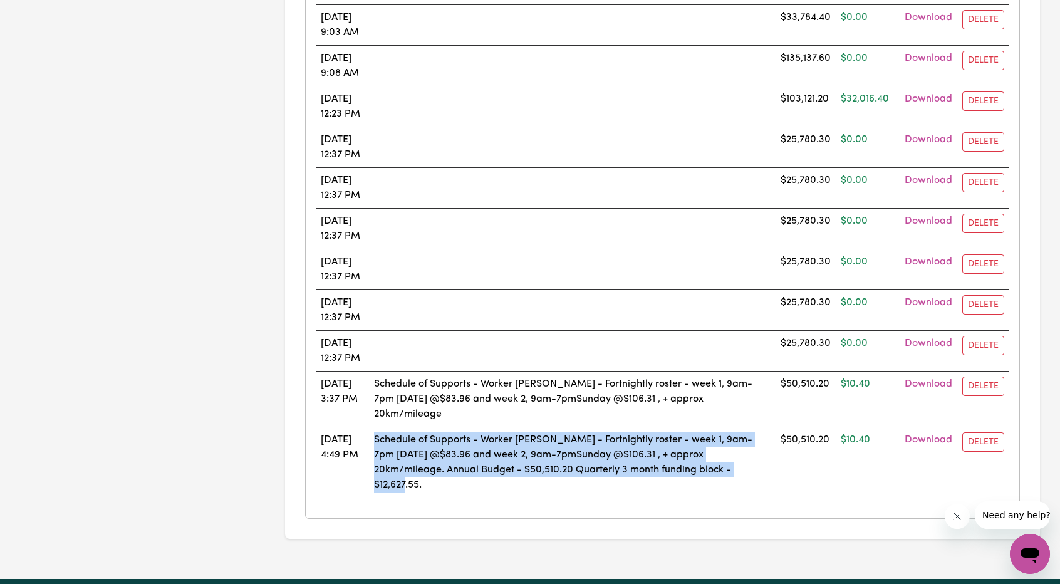
drag, startPoint x: 472, startPoint y: 475, endPoint x: 400, endPoint y: 429, distance: 85.1
click at [400, 429] on td "Schedule of Supports - Worker [PERSON_NAME] - Fortnightly roster - week 1, 9am-…" at bounding box center [572, 462] width 407 height 71
copy td "Schedule of Supports - Worker [PERSON_NAME] - Fortnightly roster - week 1, 9am-…"
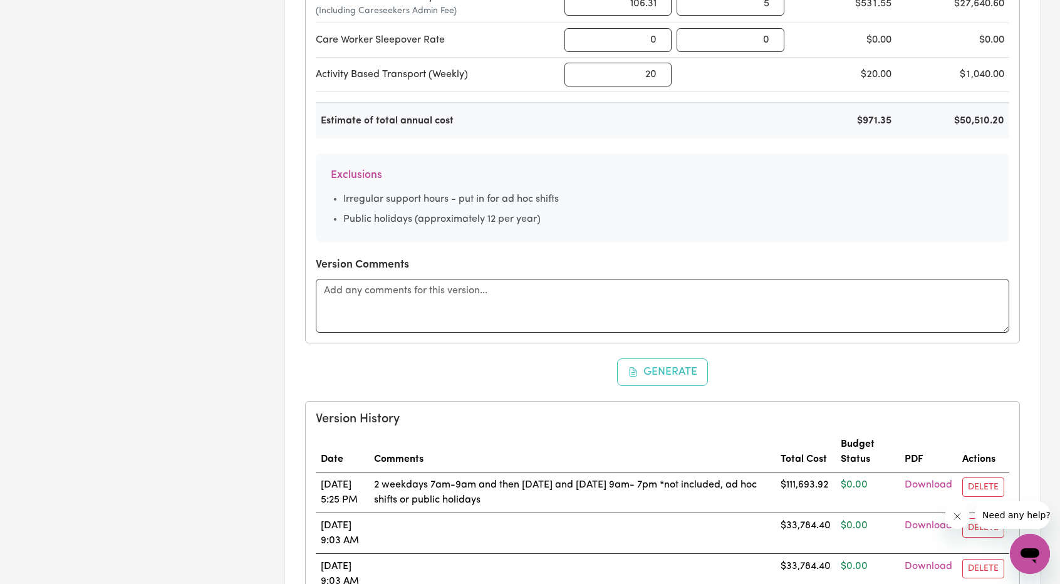
scroll to position [689, 0]
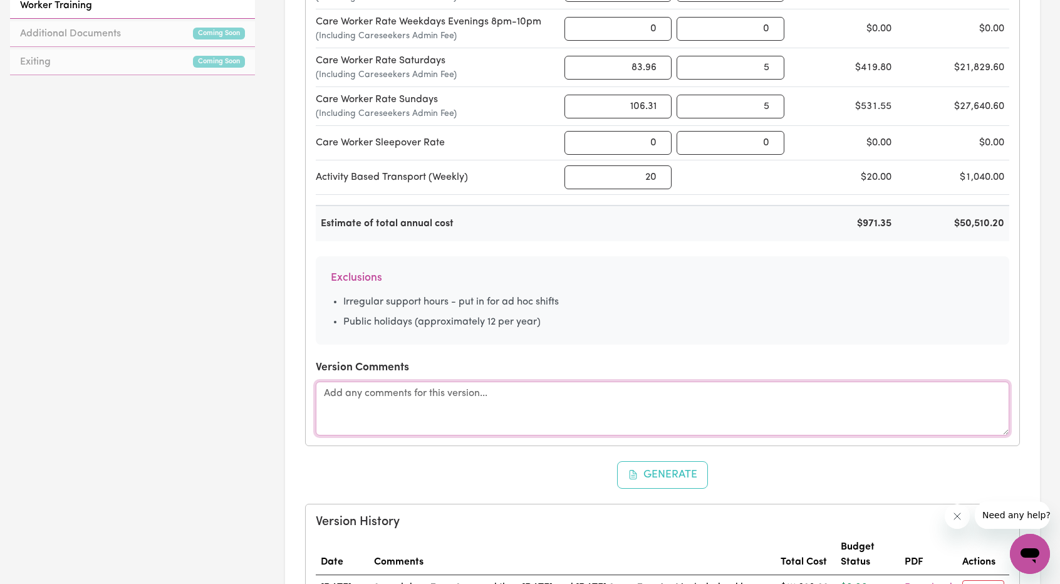
click at [447, 382] on textarea at bounding box center [662, 409] width 693 height 54
paste textarea "Schedule of Supports - Worker Lindsey - Fortnightly roster - week 1, 9am-7pm Sa…"
type textarea "Schedule of Supports - Worker Lindsey - Fortnightly roster - week 1, 9am-7pm Sa…"
paste textarea "Schedule of Supports - Worker Lindsey - Fortnightly roster - week 1, 9am-7pm Sa…"
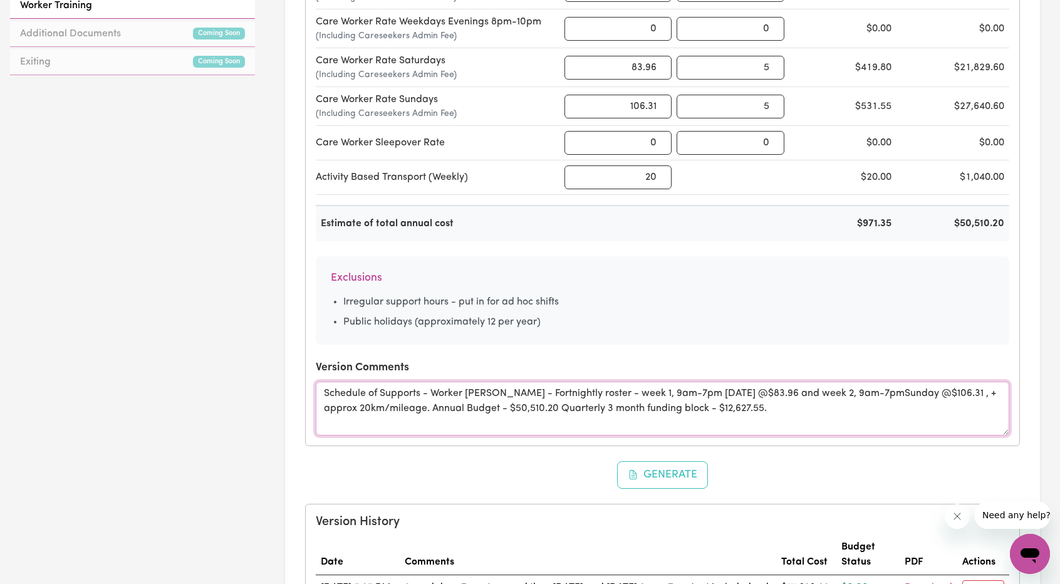
click at [753, 410] on textarea "Schedule of Supports - Worker Lindsey - Fortnightly roster - week 1, 9am-7pm Sa…" at bounding box center [662, 409] width 693 height 54
paste textarea "Schedule of Supports - Worker Lindsey - Fortnightly roster - week 1, 9am-7pm Sa…"
click at [849, 415] on textarea "Schedule of Supports - Worker Lindsey - Fortnightly roster - week 1, 9am-7pm Sa…" at bounding box center [662, 409] width 693 height 54
click at [846, 407] on textarea "Schedule of Supports - Worker Lindsey - Fortnightly roster - week 1, 9am-7pm Sa…" at bounding box center [662, 409] width 693 height 54
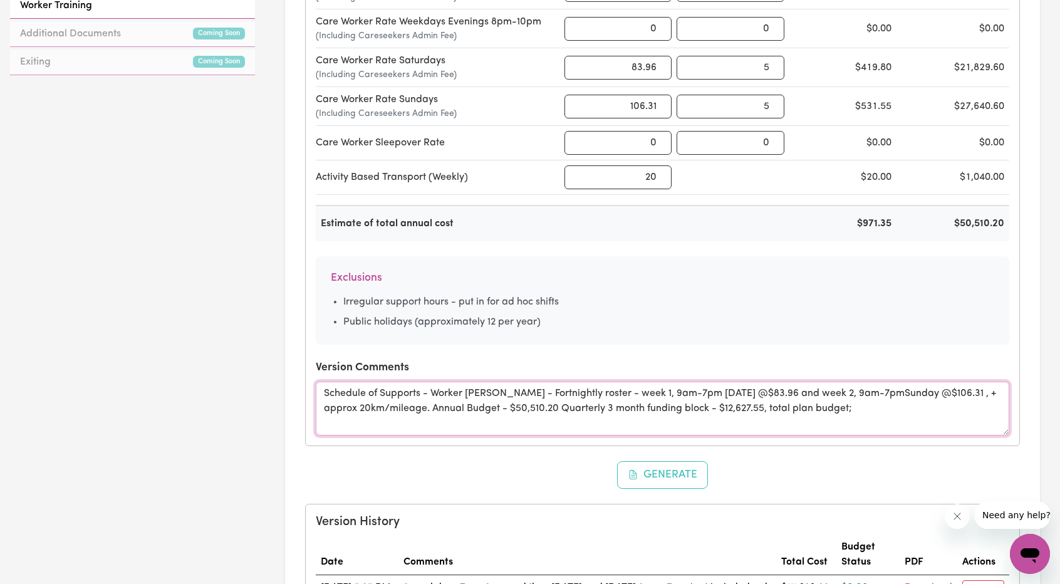
paste textarea "$101,020.40"
click at [908, 413] on textarea "Schedule of Supports - Worker Lindsey - Fortnightly roster - week 1, 9am-7pm Sa…" at bounding box center [662, 409] width 693 height 54
click at [902, 405] on textarea "Schedule of Supports - Worker Lindsey - Fortnightly roster - week 1, 9am-7pm Sa…" at bounding box center [662, 409] width 693 height 54
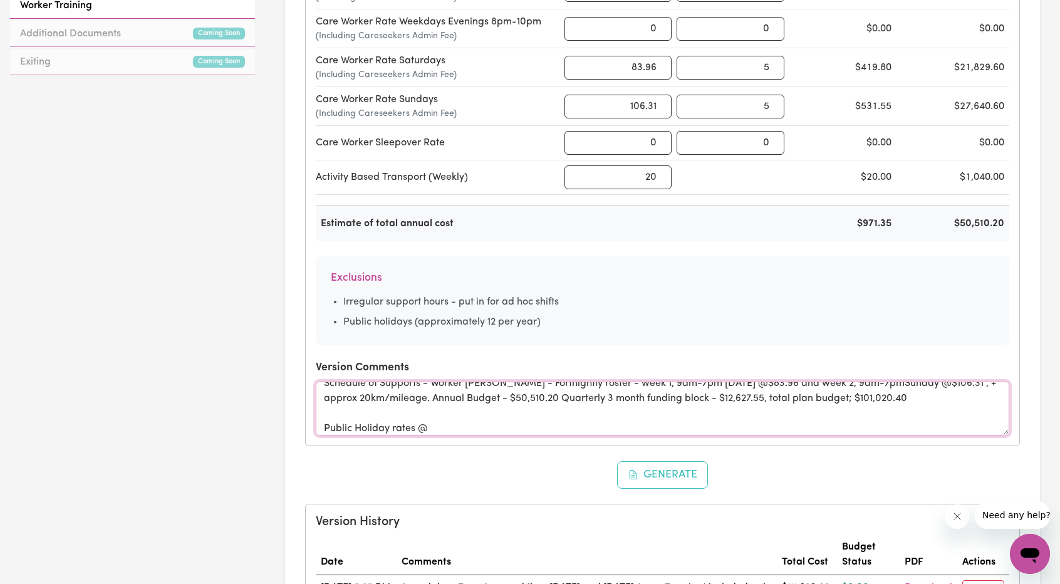
paste textarea "$134.34"
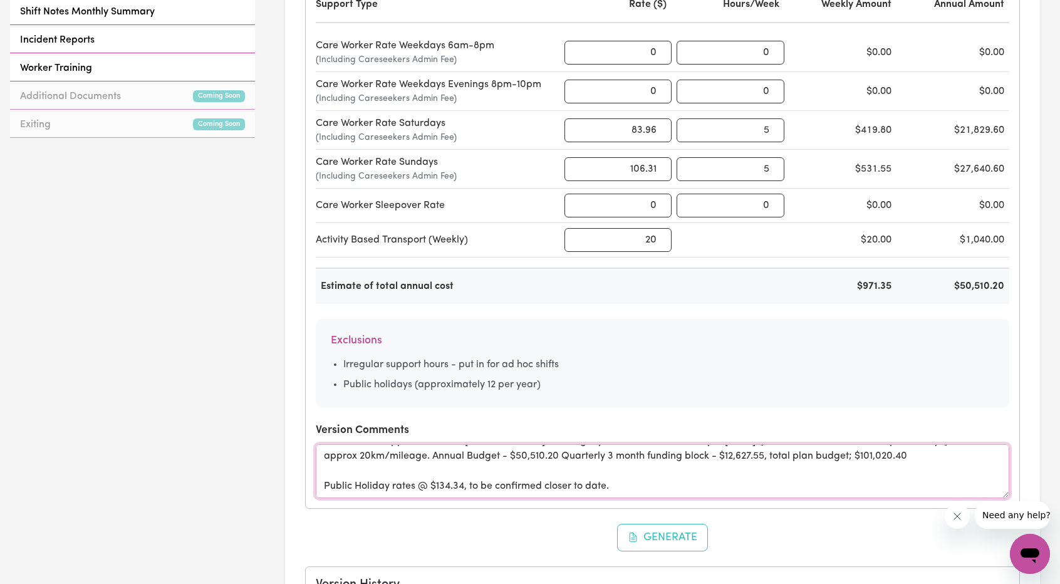
scroll to position [30, 0]
type textarea "Schedule of Supports - Worker Lindsey - Fortnightly roster - week 1, 9am-7pm Sa…"
click at [646, 529] on button "Generate" at bounding box center [662, 538] width 91 height 28
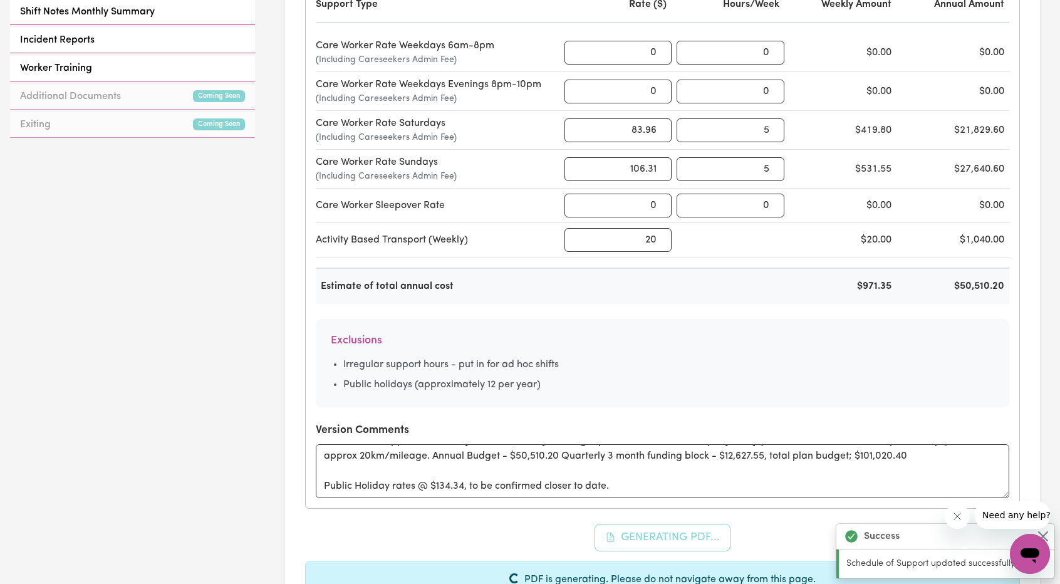
scroll to position [0, 0]
